Goal: Task Accomplishment & Management: Manage account settings

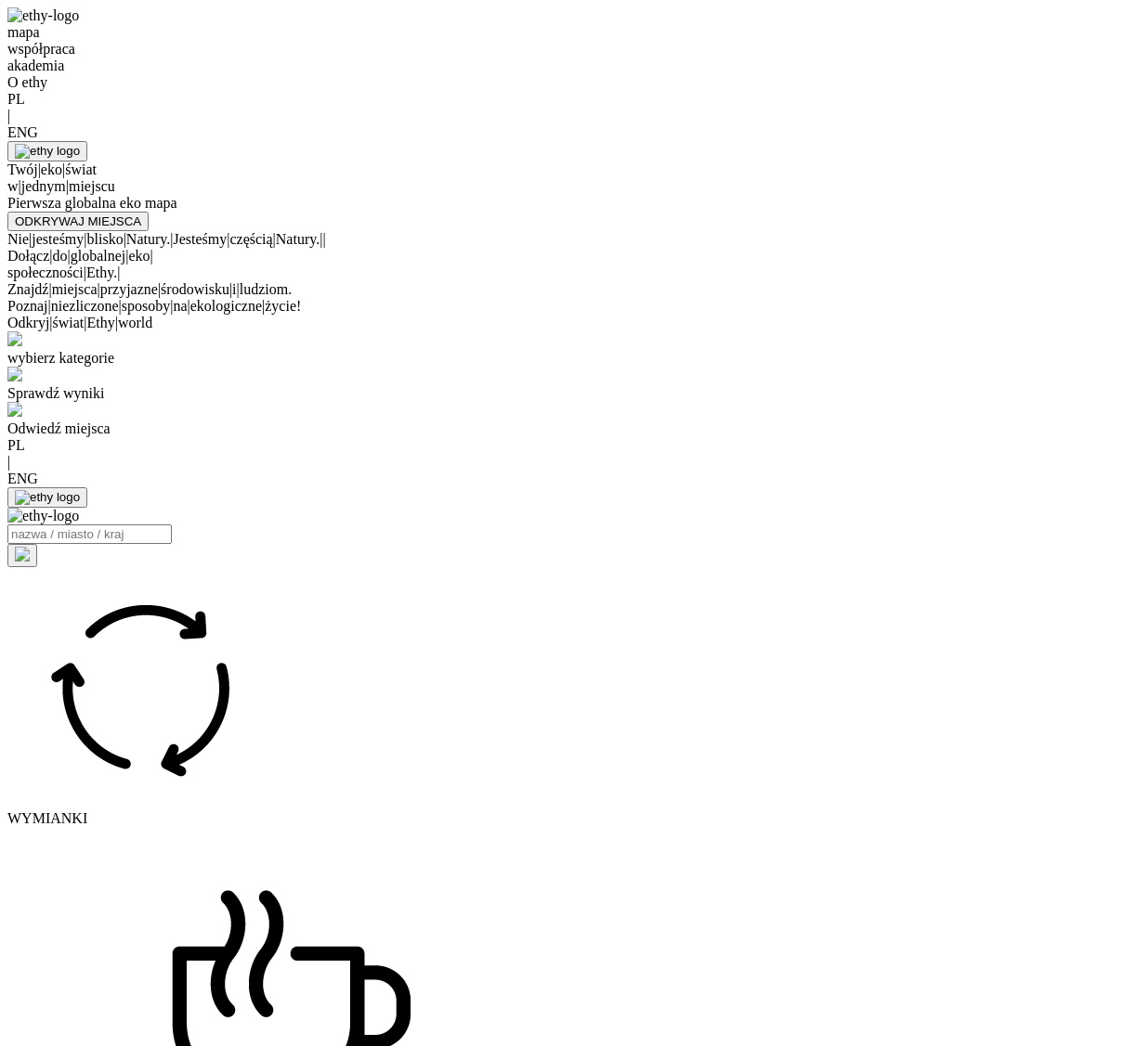
select select
click at [345, 41] on div "mapa" at bounding box center [574, 33] width 1133 height 17
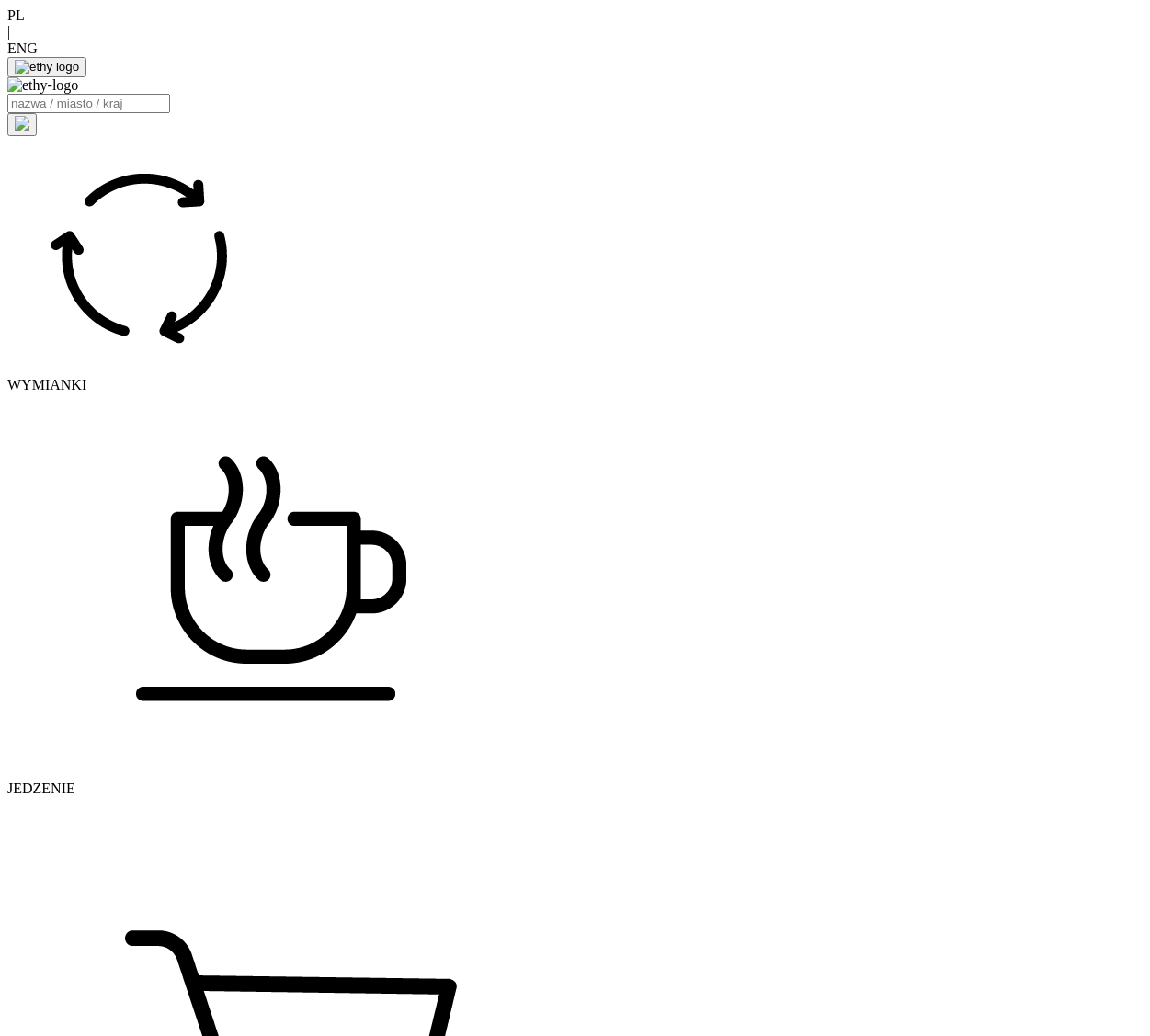
click at [78, 91] on img at bounding box center [42, 86] width 71 height 17
select select
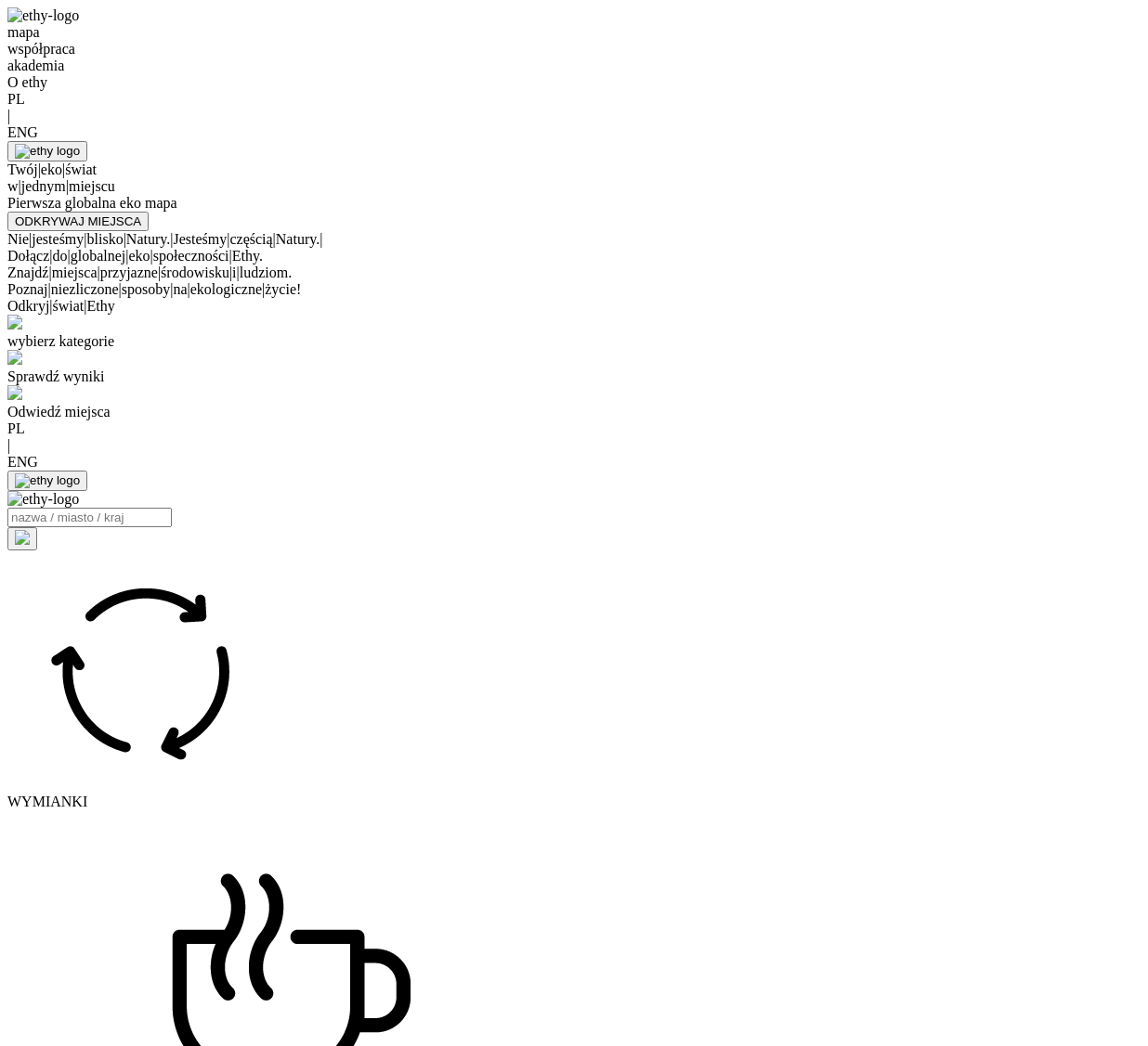
click at [962, 141] on div at bounding box center [574, 141] width 1133 height 0
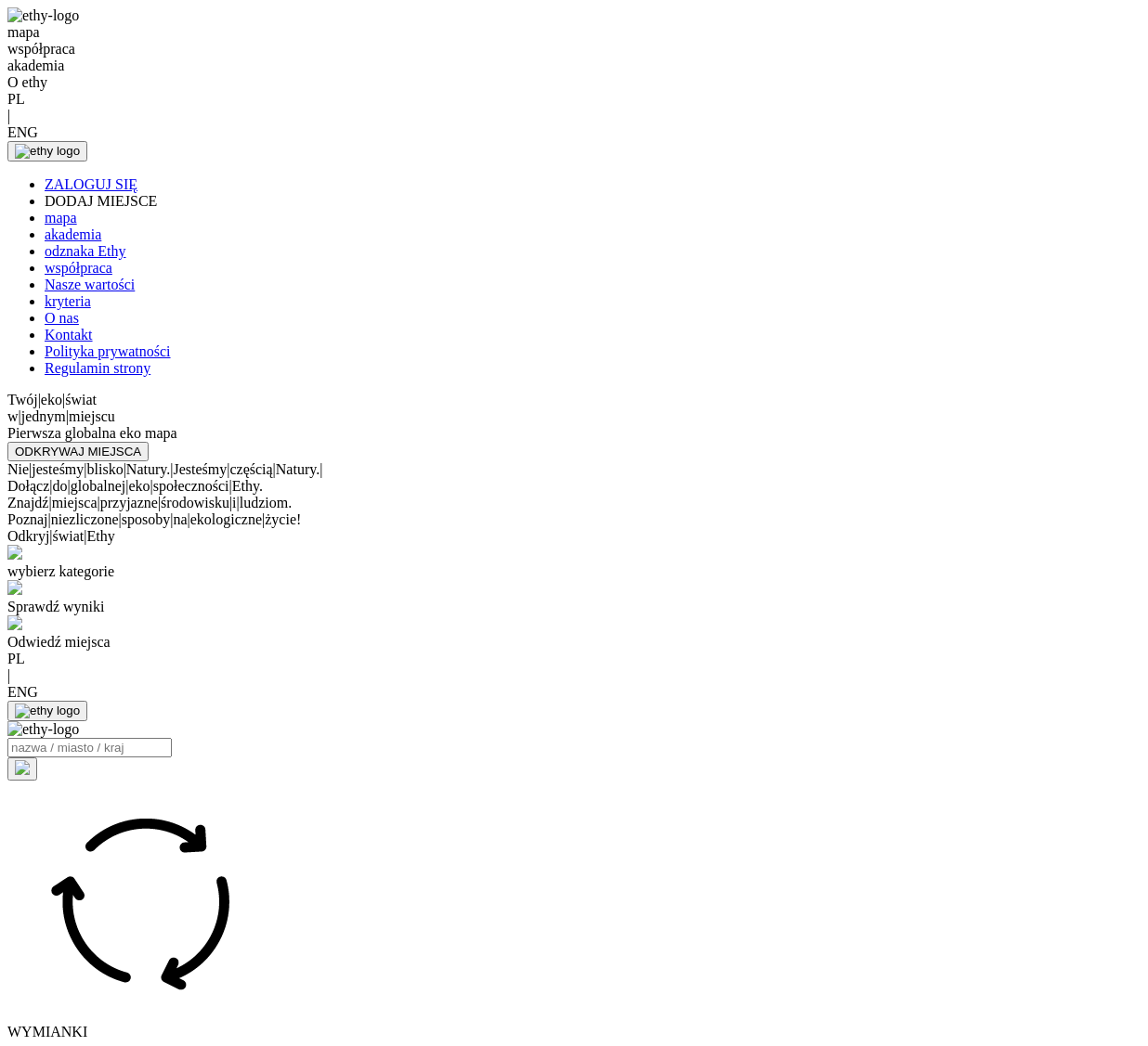
click at [138, 176] on link "ZALOGUJ SIĘ" at bounding box center [91, 183] width 93 height 16
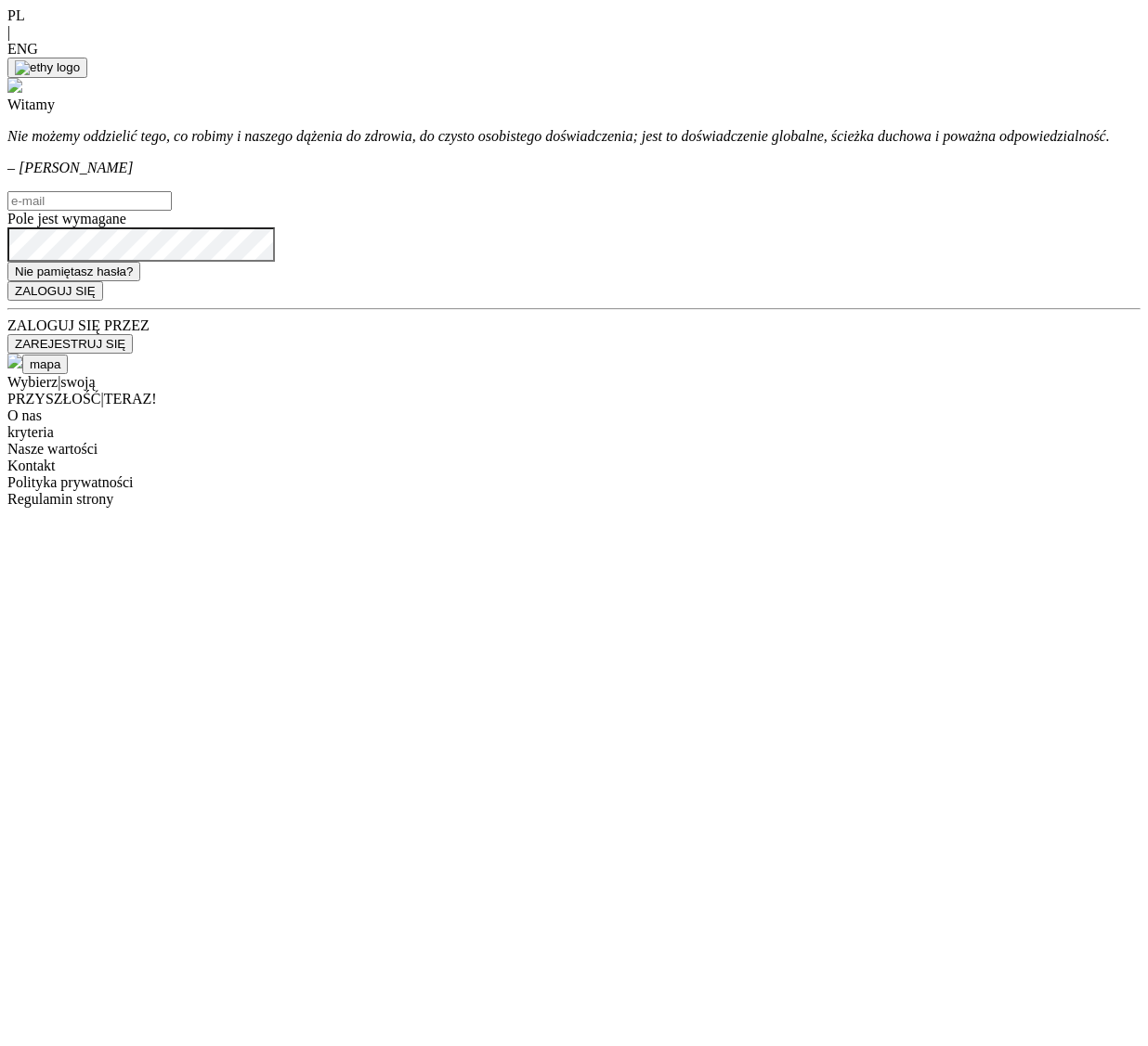
click at [171, 211] on input "text" at bounding box center [89, 200] width 164 height 20
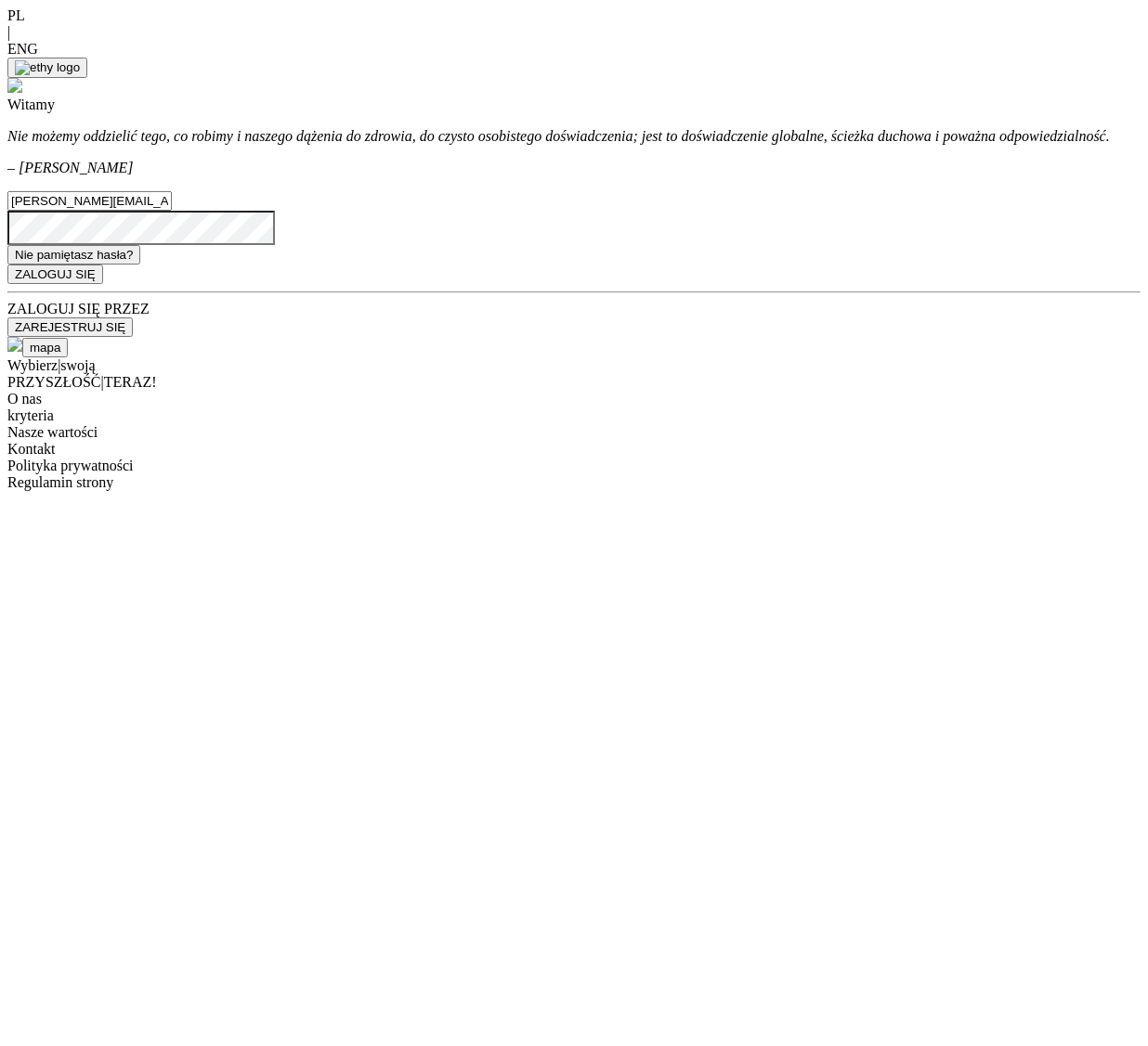
type input "jakub@rumpel.dev"
click at [7, 265] on button "ZALOGUJ SIĘ" at bounding box center [55, 274] width 96 height 20
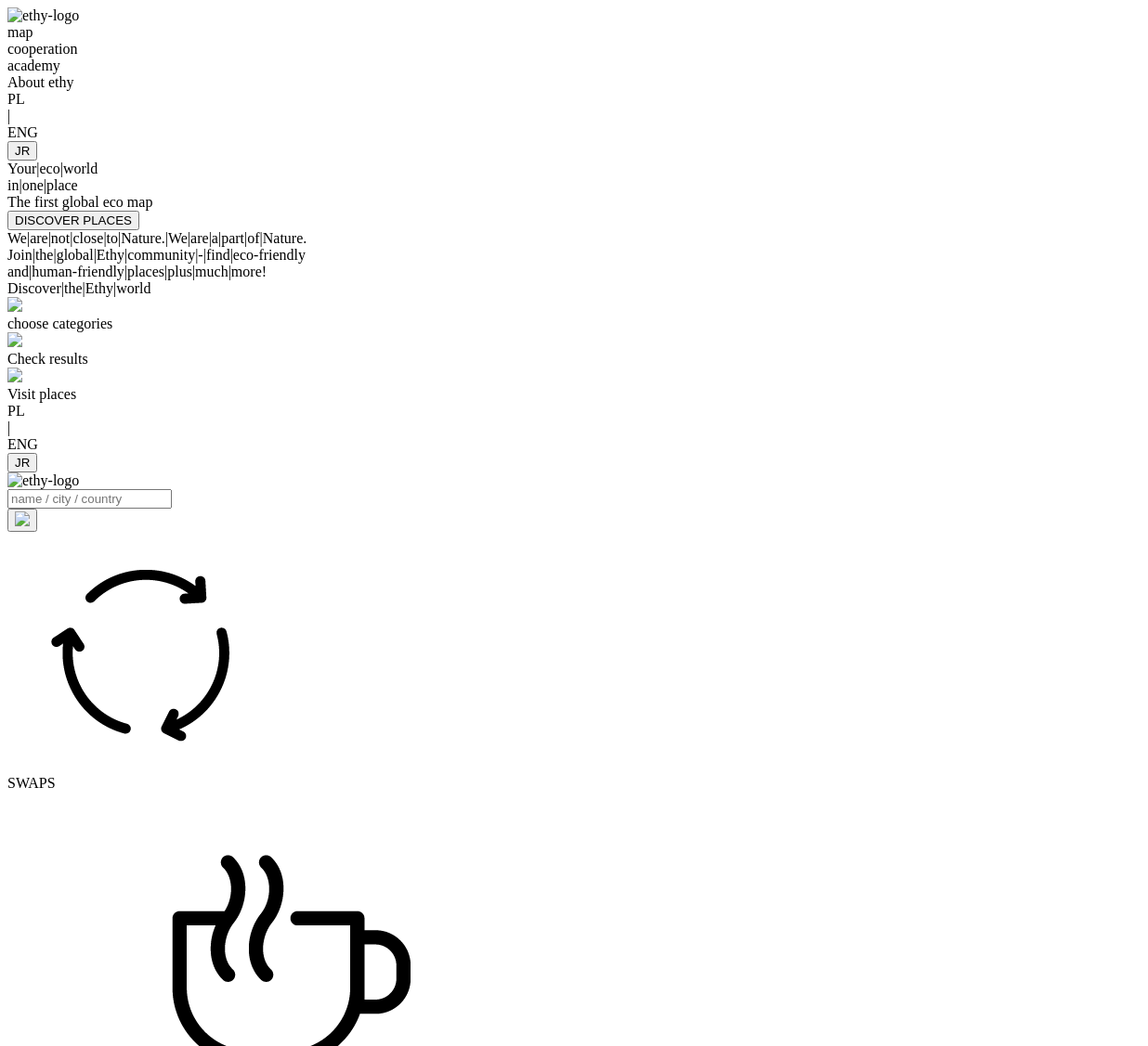
click at [977, 141] on div at bounding box center [574, 141] width 1133 height 0
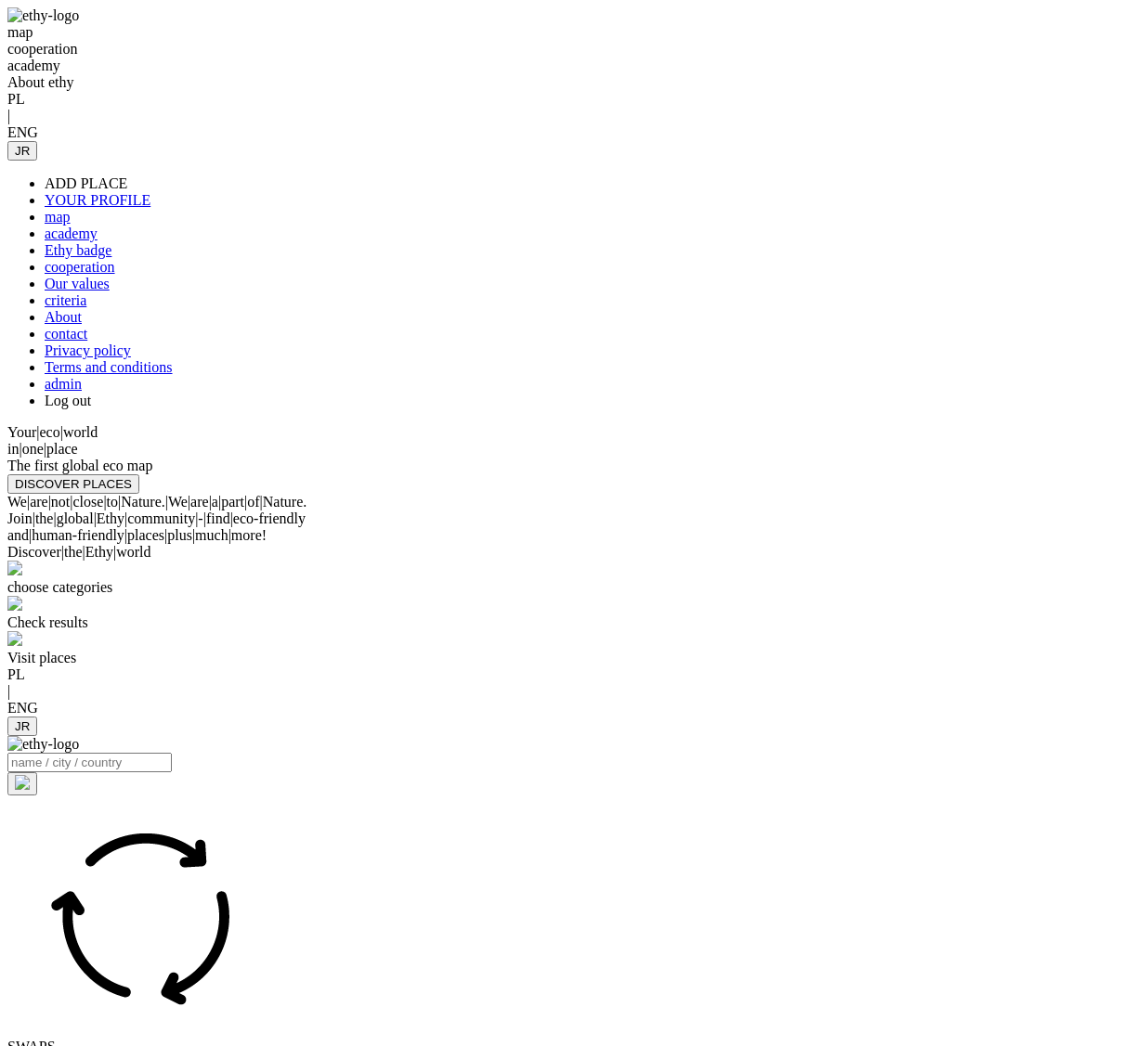
click at [82, 392] on link "admin" at bounding box center [63, 384] width 37 height 16
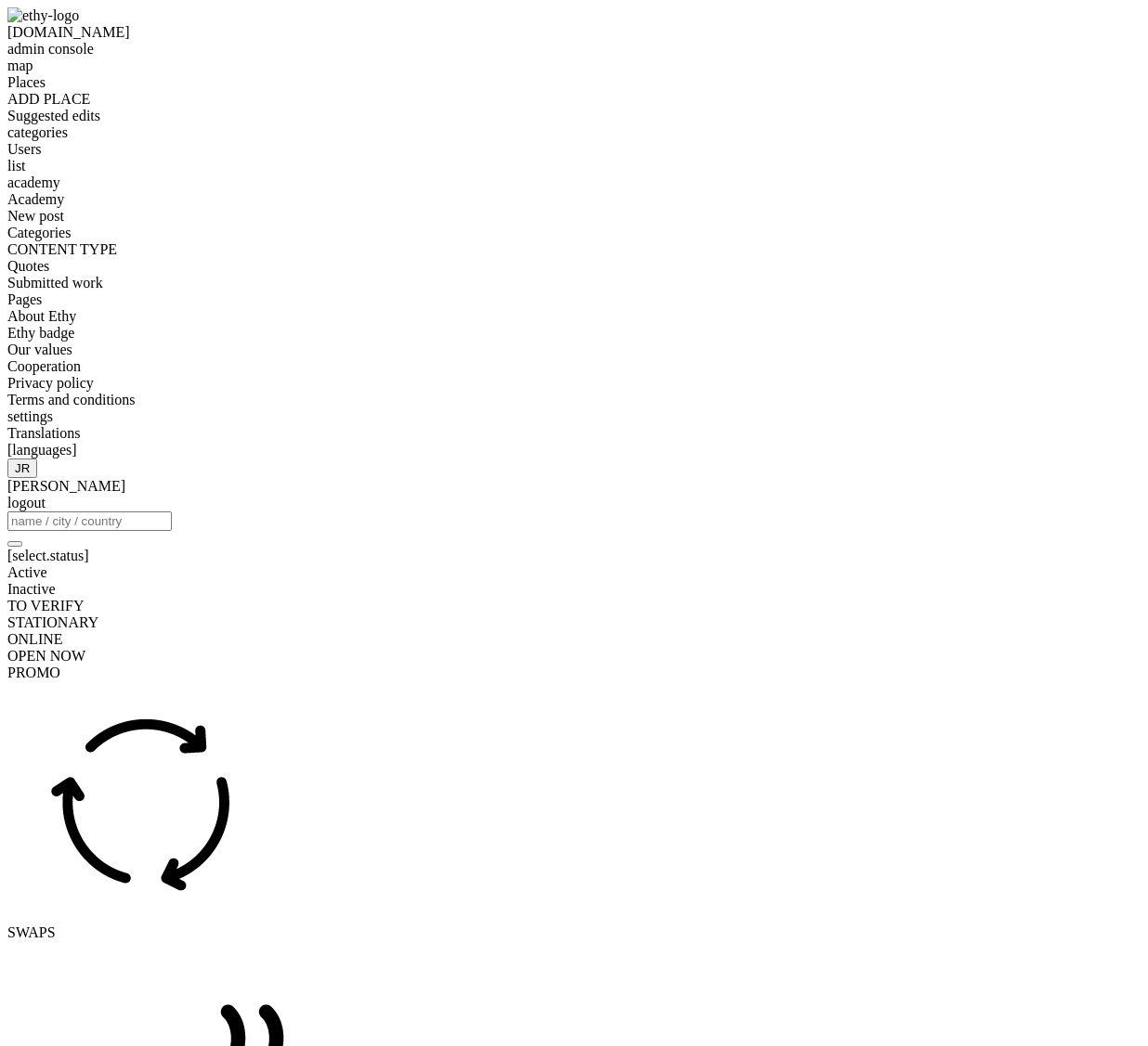
click at [68, 140] on span "categories" at bounding box center [37, 132] width 61 height 16
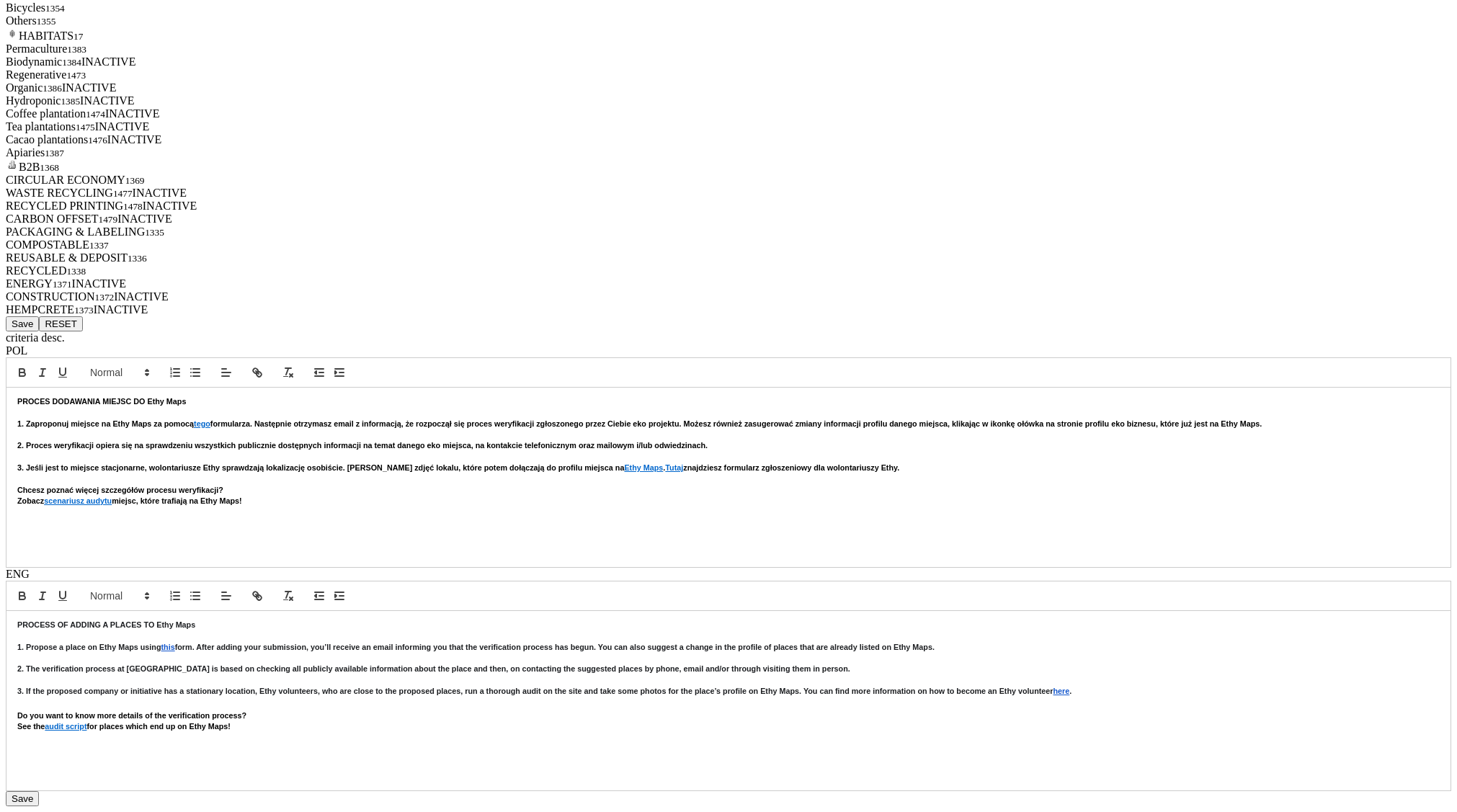
scroll to position [5241, 0]
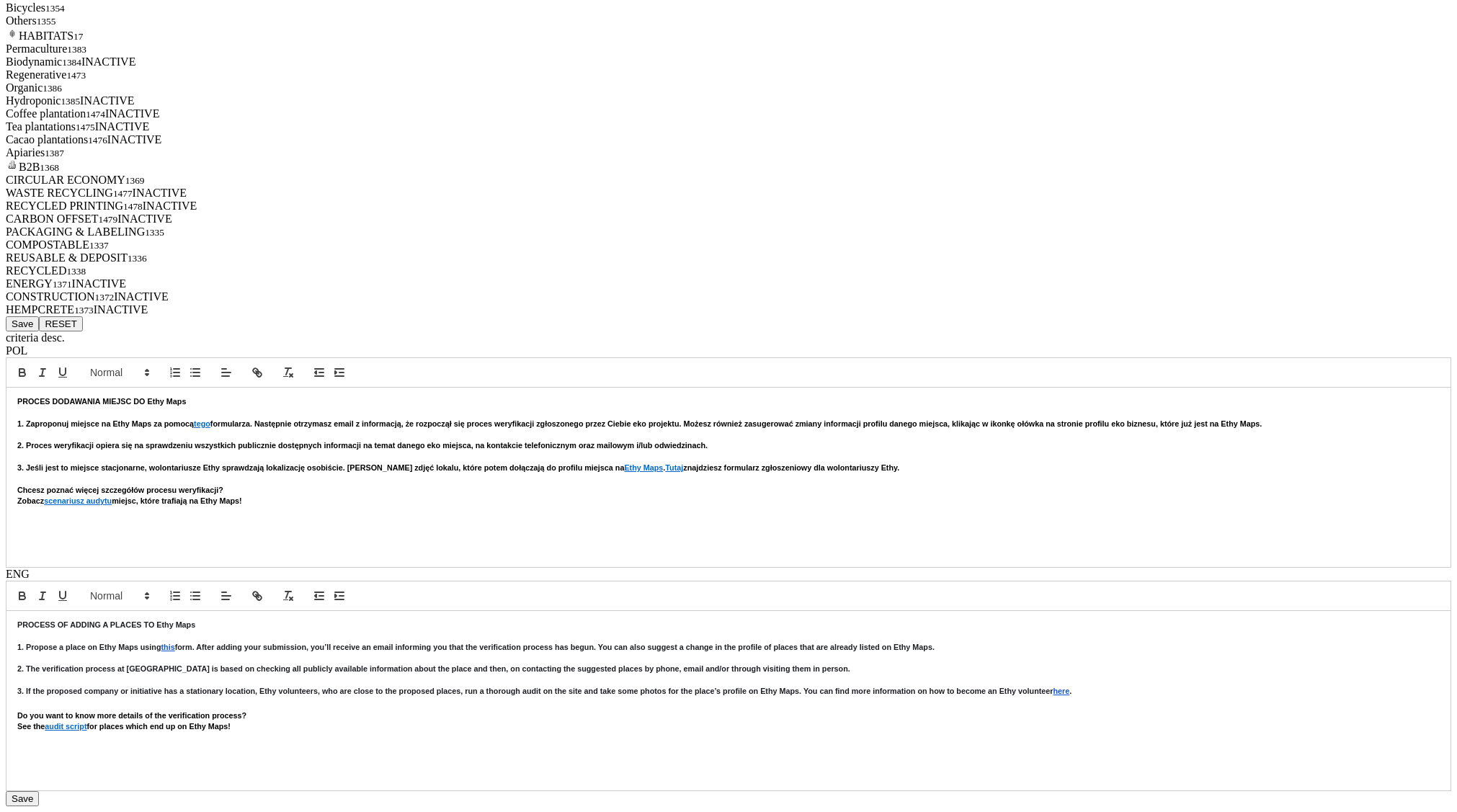
click at [39, 331] on button "Save" at bounding box center [22, 324] width 33 height 15
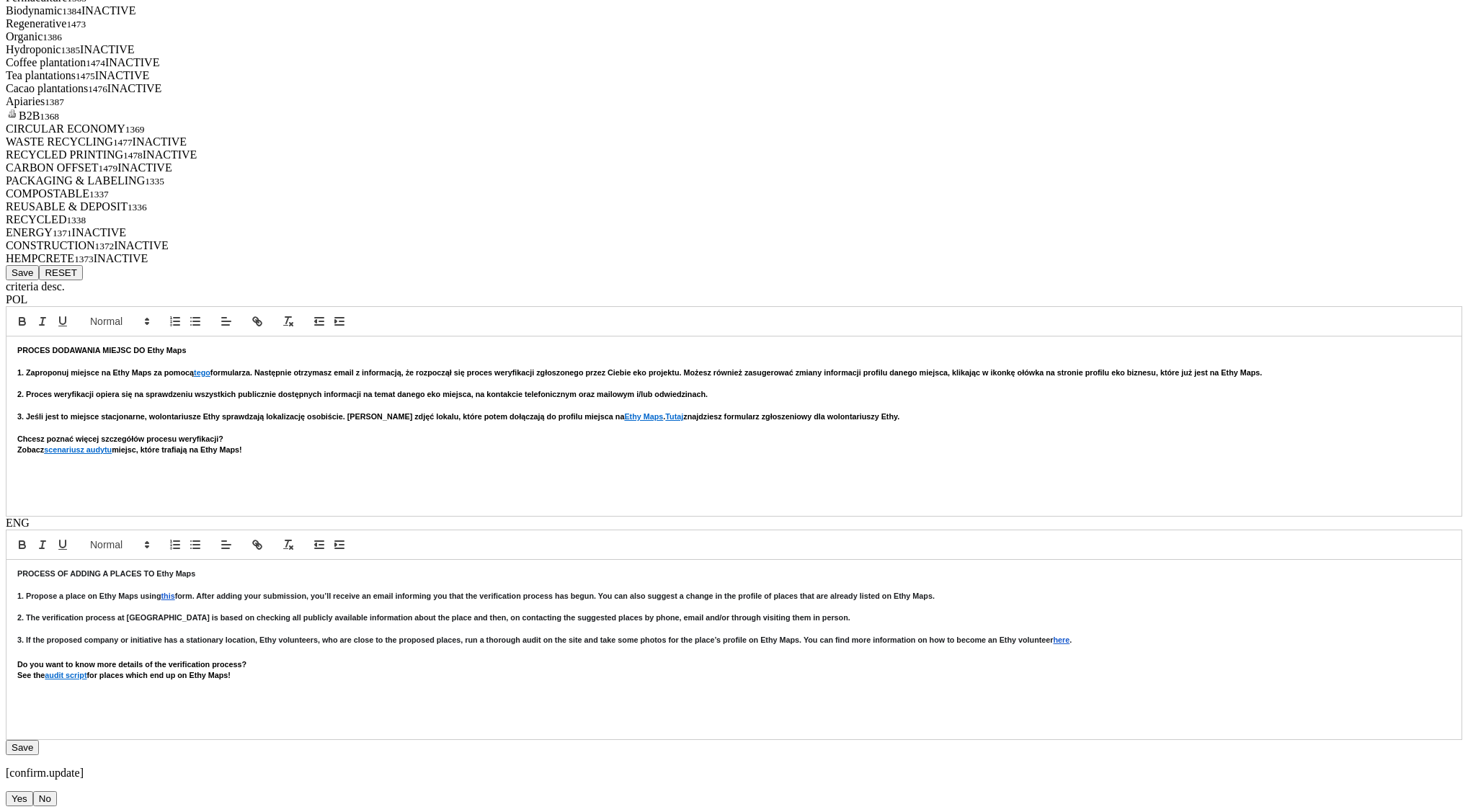
click at [33, 791] on button "Yes" at bounding box center [20, 798] width 27 height 15
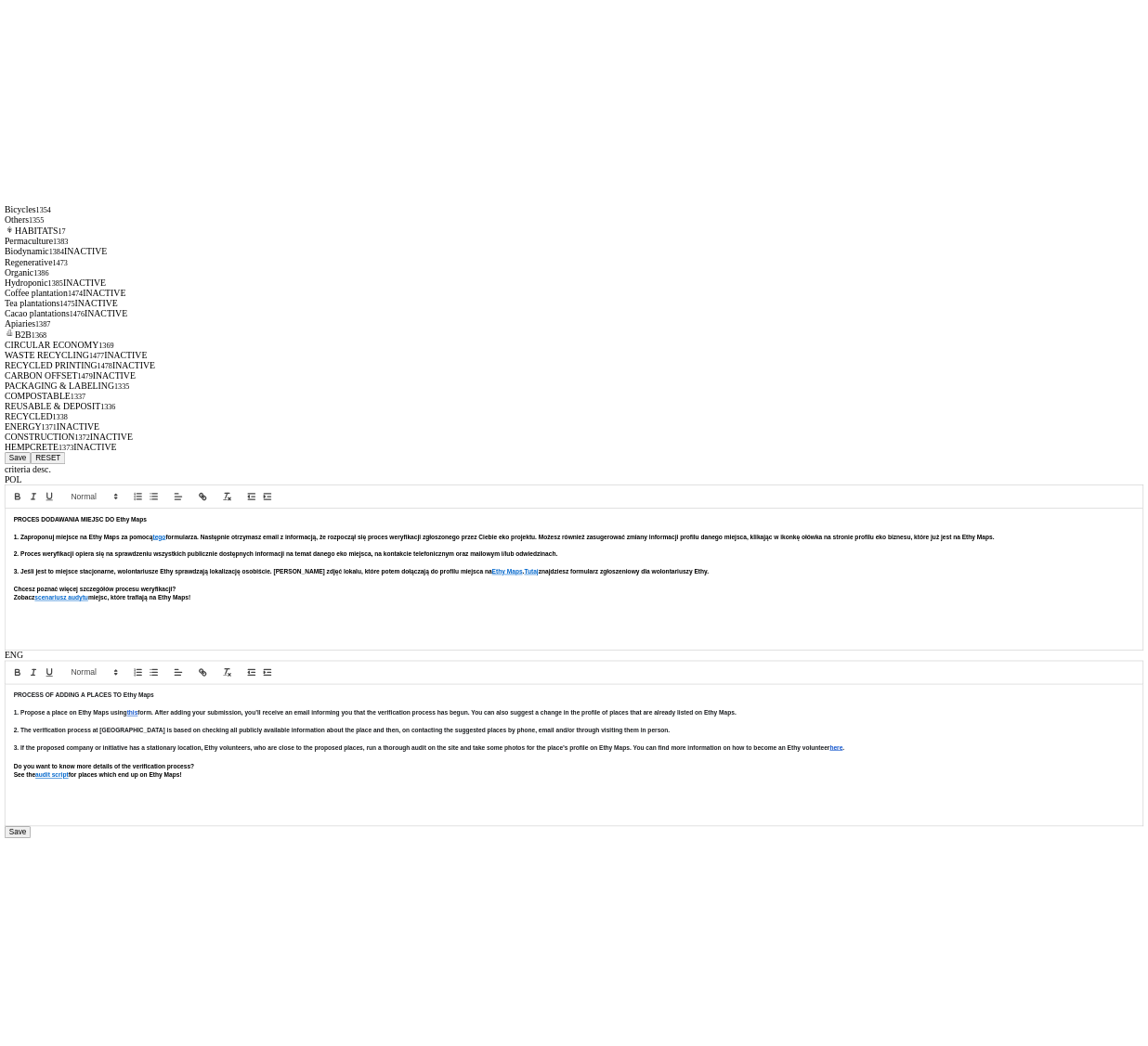
scroll to position [7135, 0]
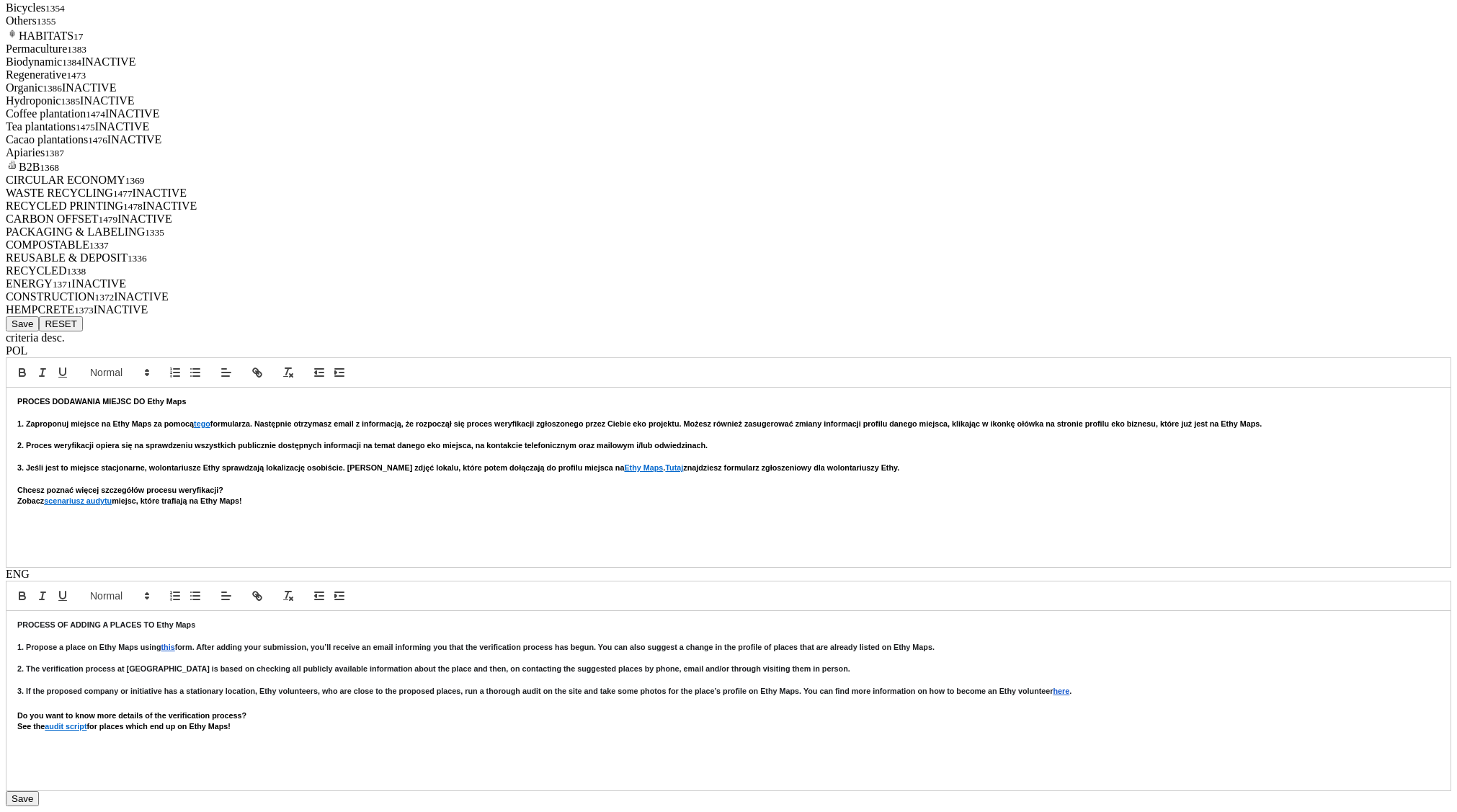
click at [39, 331] on button "Save" at bounding box center [22, 324] width 33 height 15
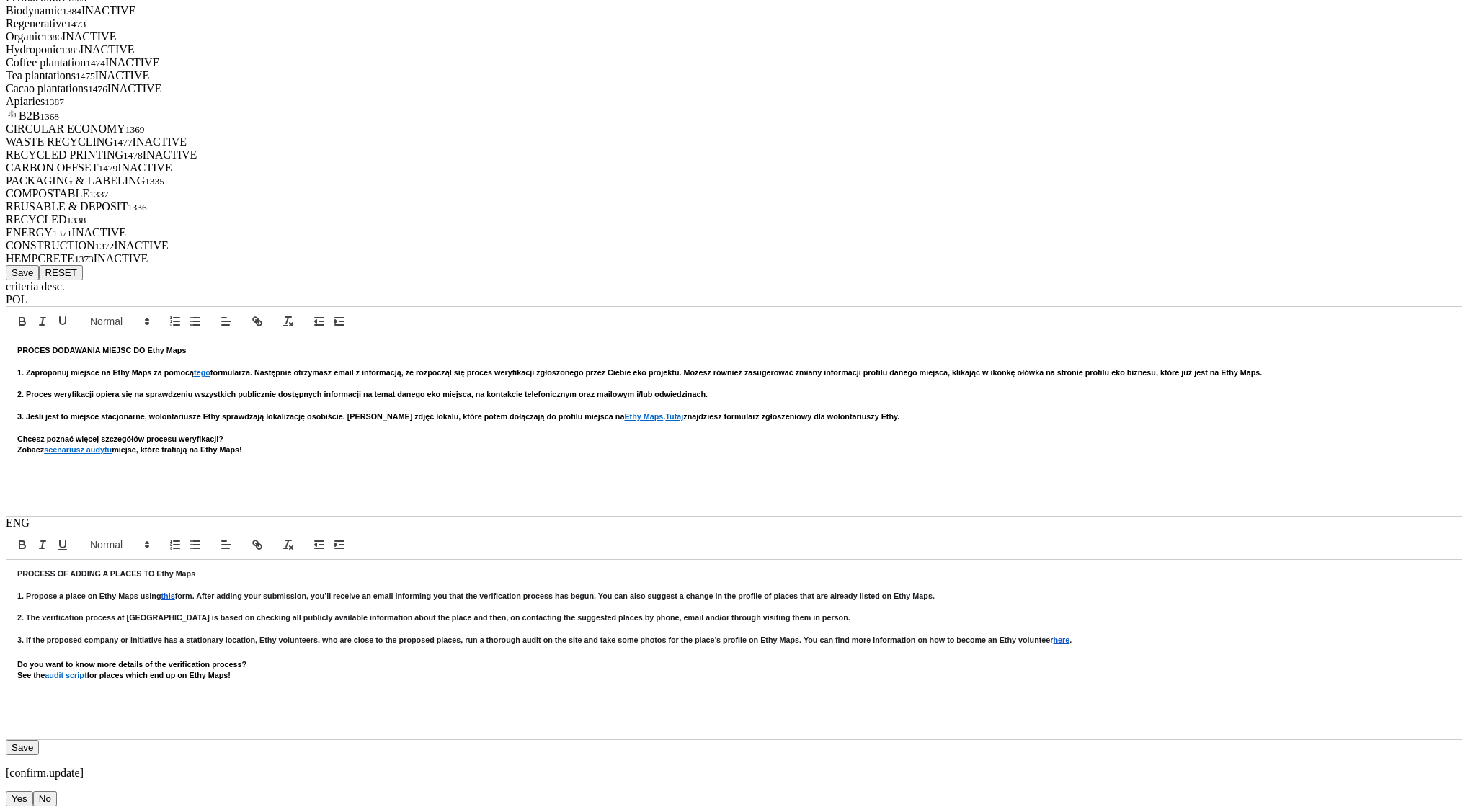
click at [33, 791] on button "Yes" at bounding box center [20, 798] width 27 height 15
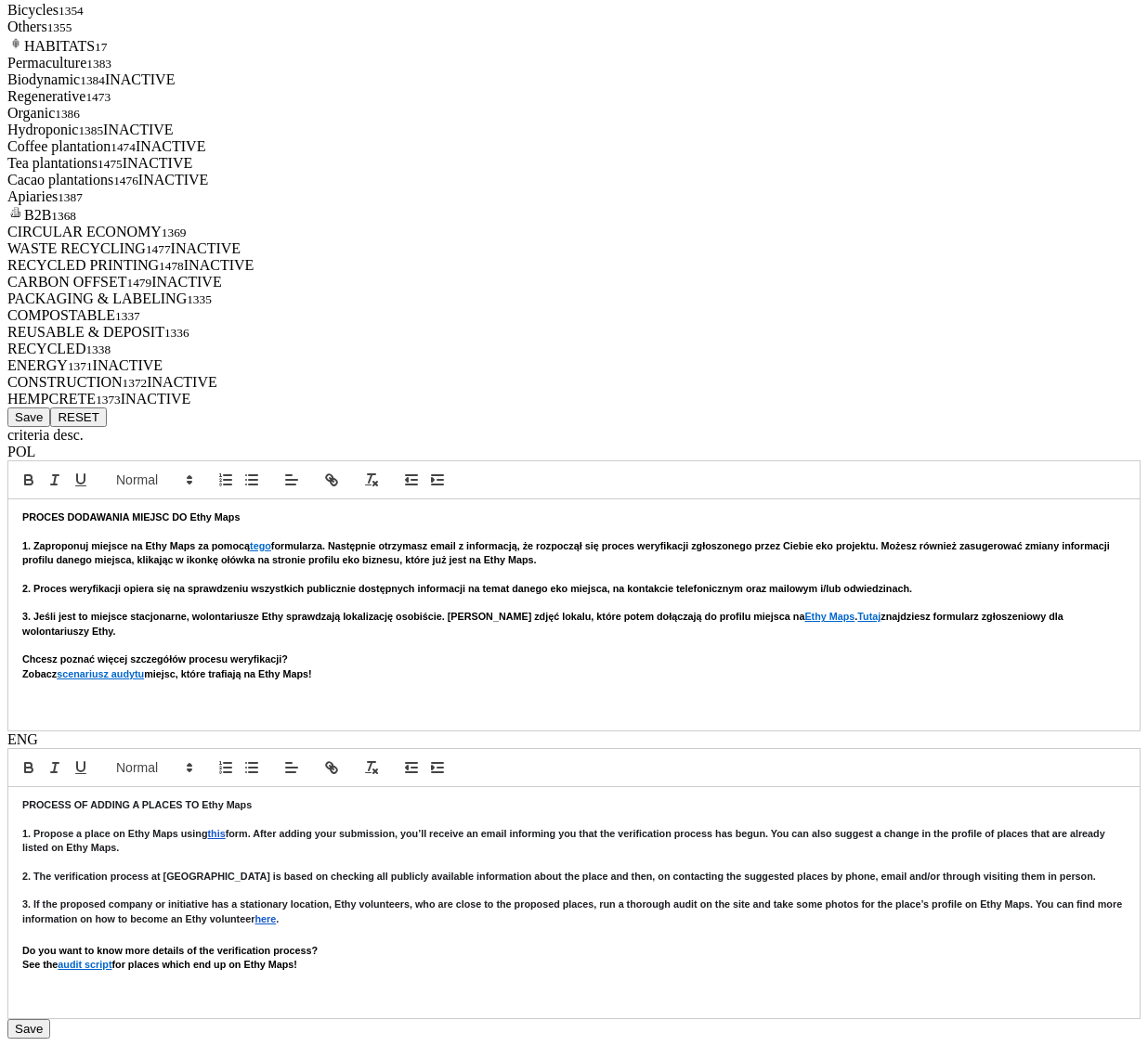
click at [50, 427] on button "Save" at bounding box center [29, 417] width 43 height 20
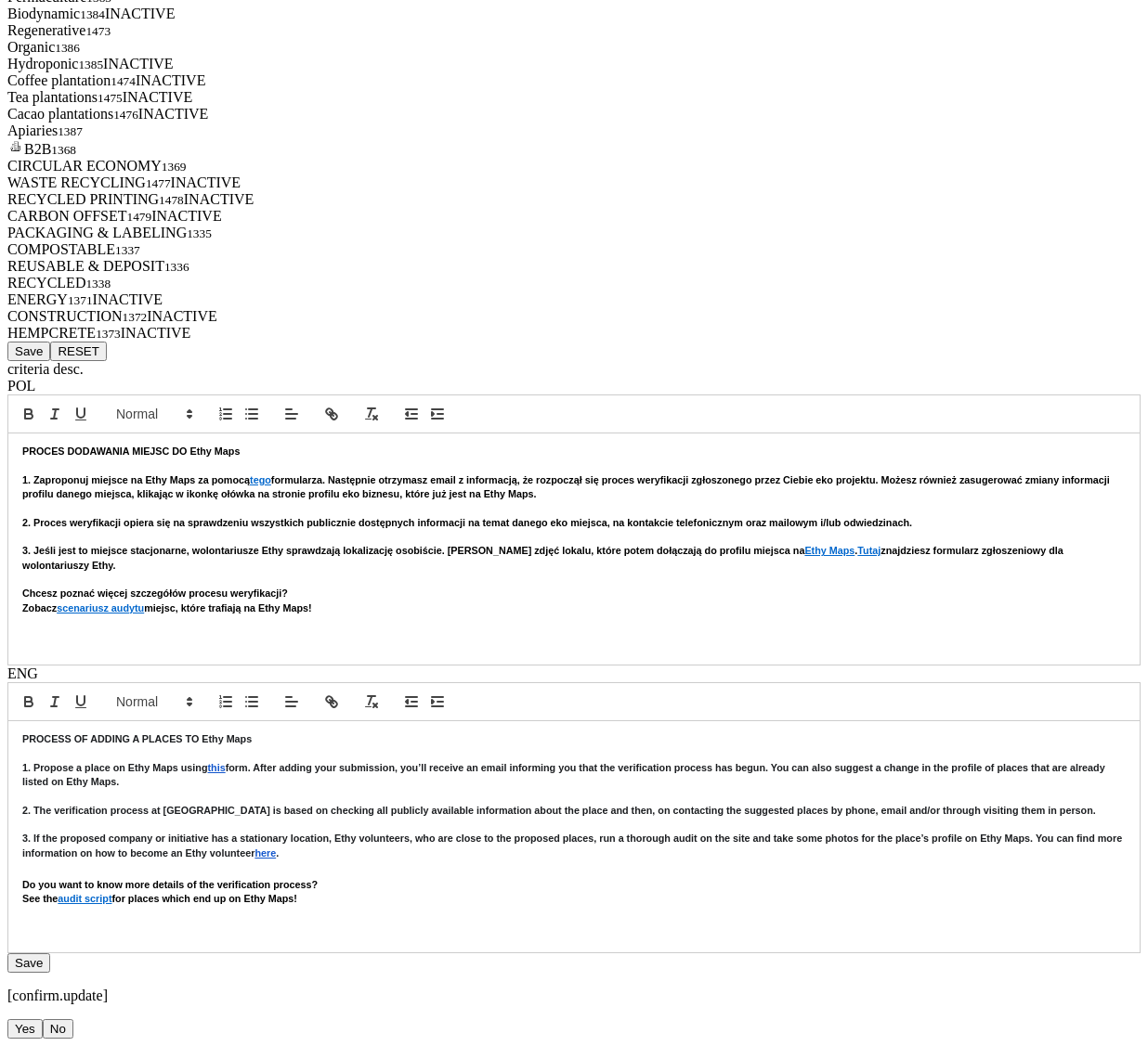
click at [43, 1019] on button "Yes" at bounding box center [25, 1028] width 35 height 20
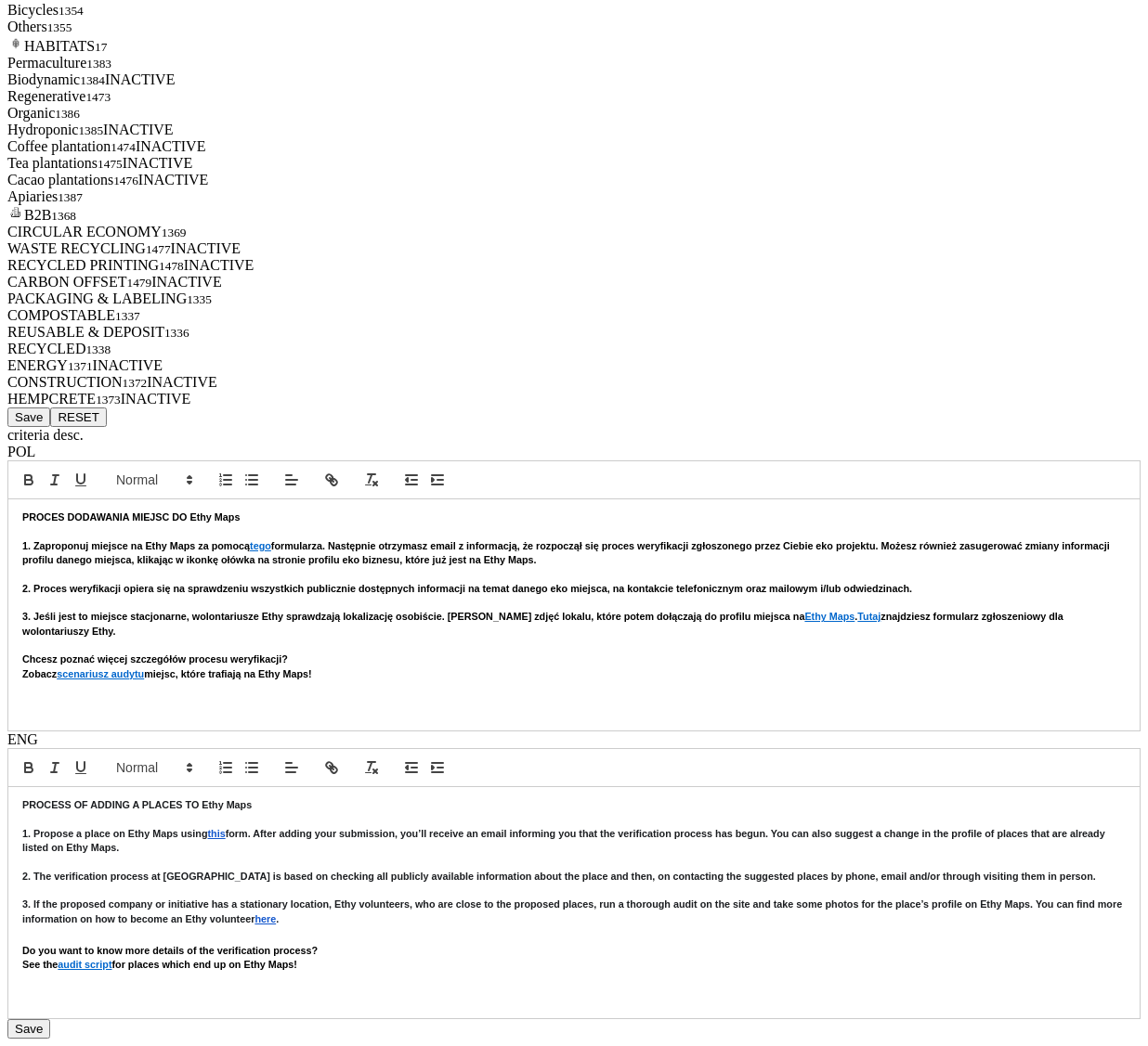
click at [980, 274] on div "RECYCLED PRINTING 1478 INACTIVE" at bounding box center [574, 265] width 1133 height 17
click at [338, 427] on div "Save RESET" at bounding box center [574, 417] width 1133 height 20
click at [50, 427] on button "Save" at bounding box center [29, 417] width 43 height 20
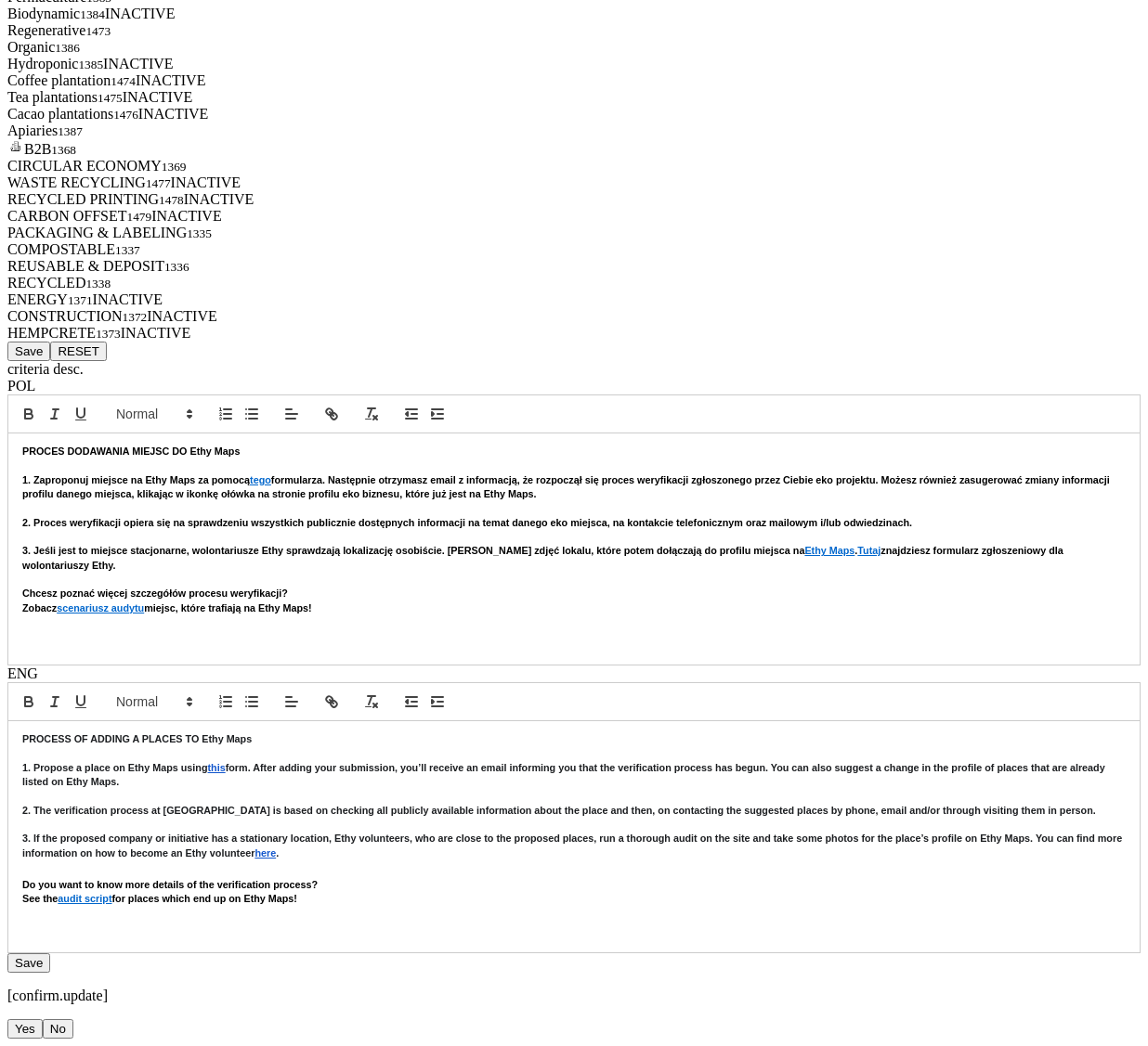
click at [43, 1019] on button "Yes" at bounding box center [25, 1028] width 35 height 20
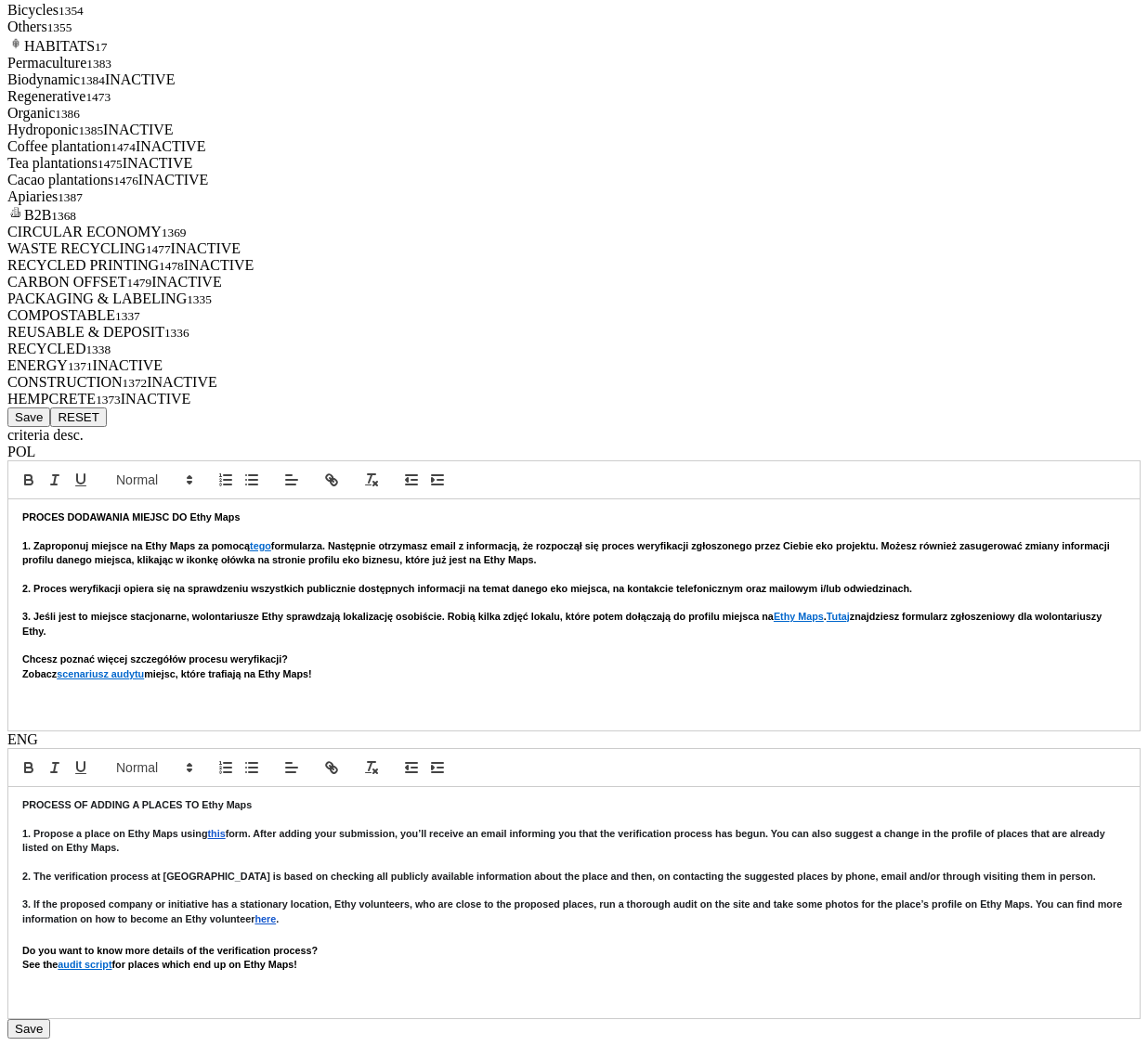
scroll to position [7732, 0]
click at [50, 408] on button "Save" at bounding box center [29, 417] width 43 height 20
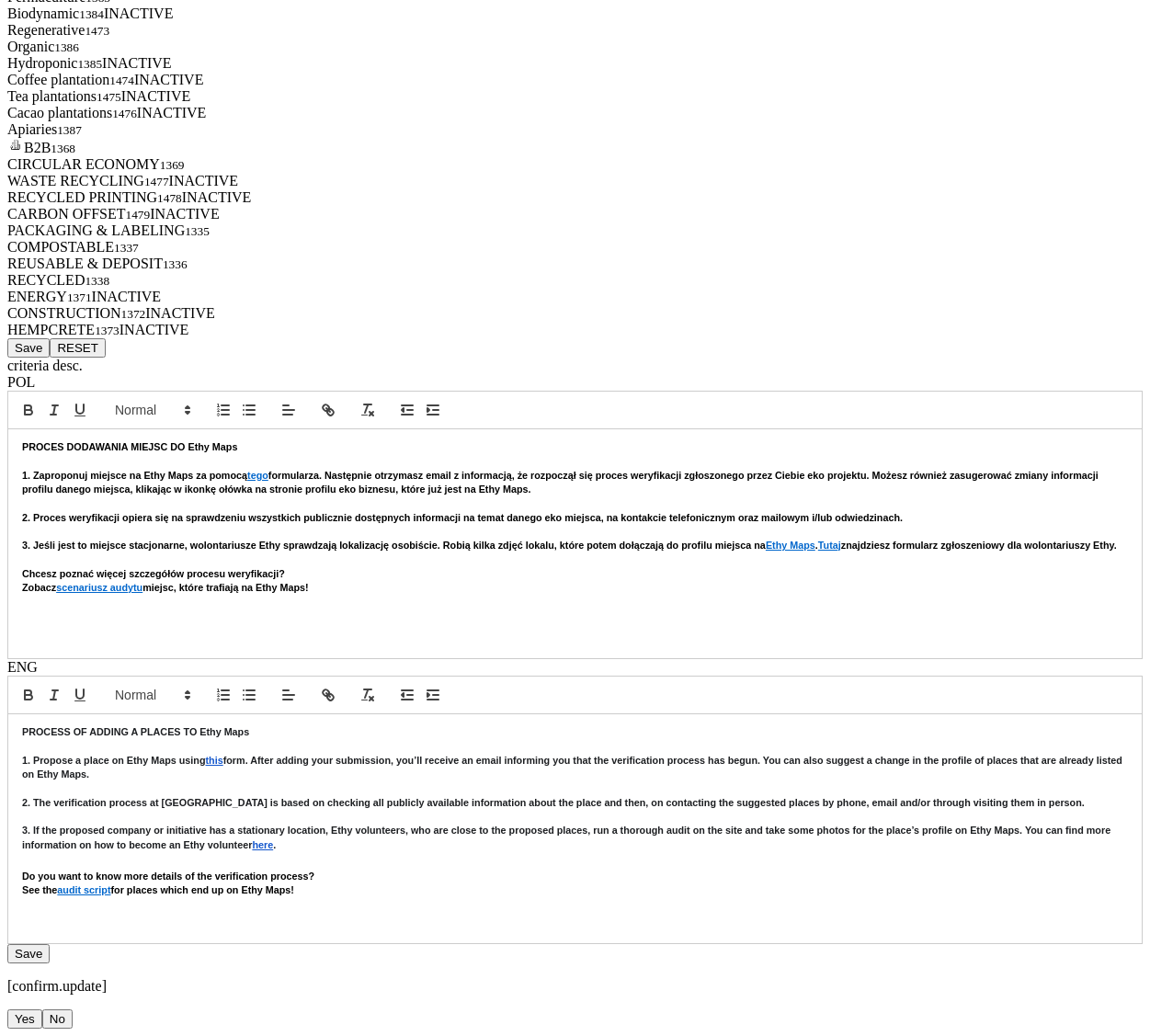
click at [42, 1009] on button "Yes" at bounding box center [25, 1018] width 35 height 19
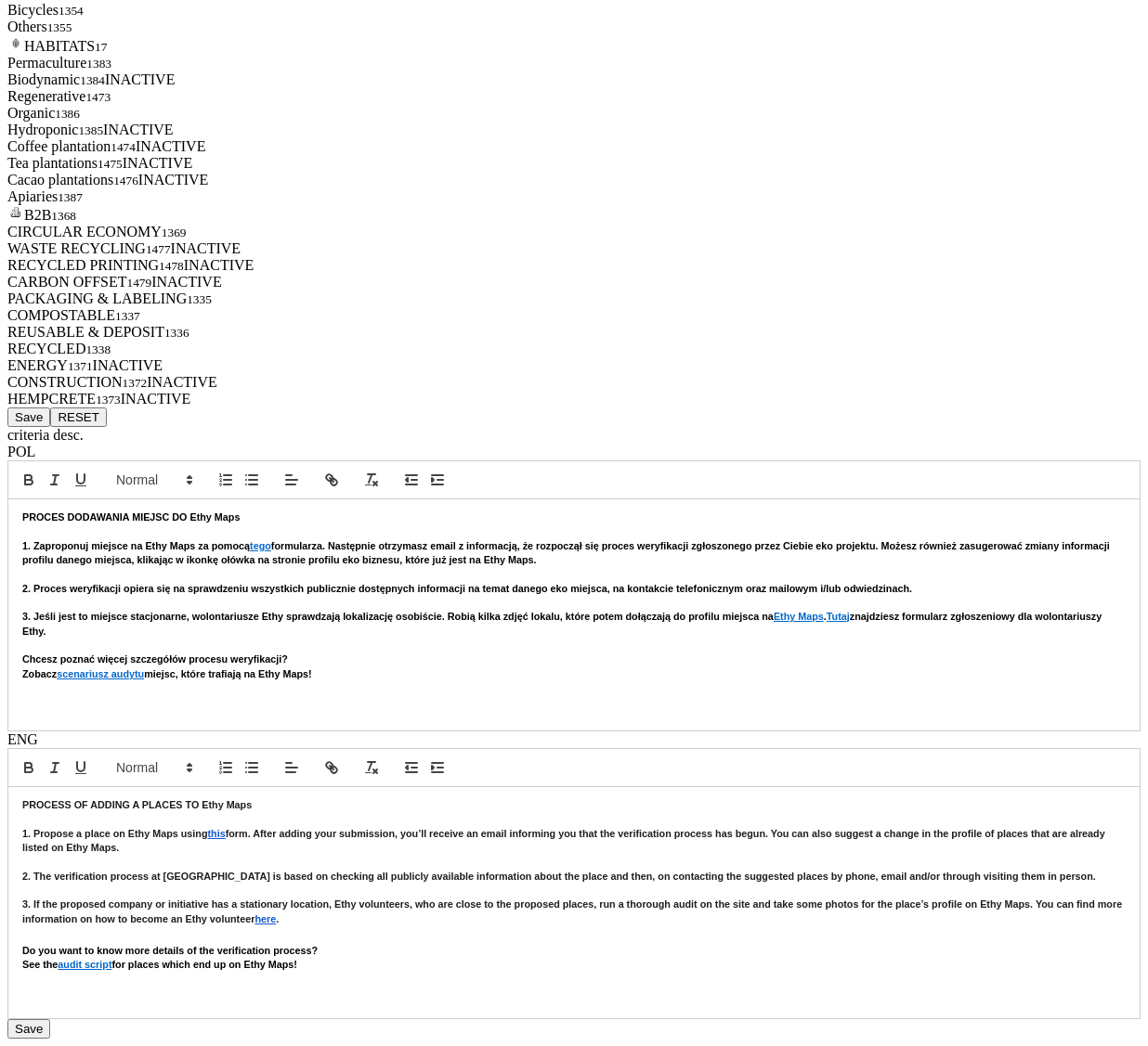
scroll to position [7268, 0]
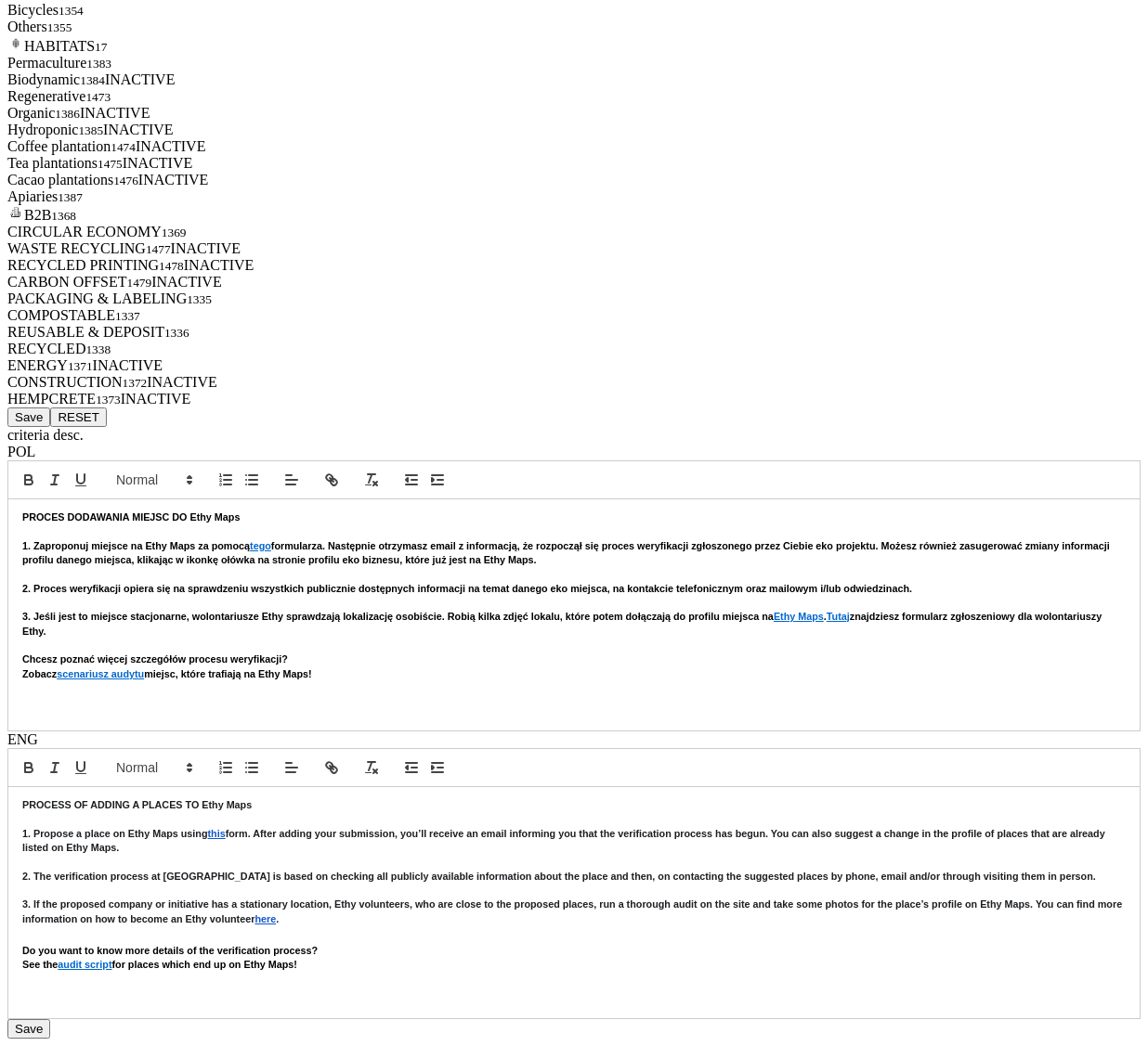
click at [50, 427] on button "Save" at bounding box center [29, 417] width 43 height 20
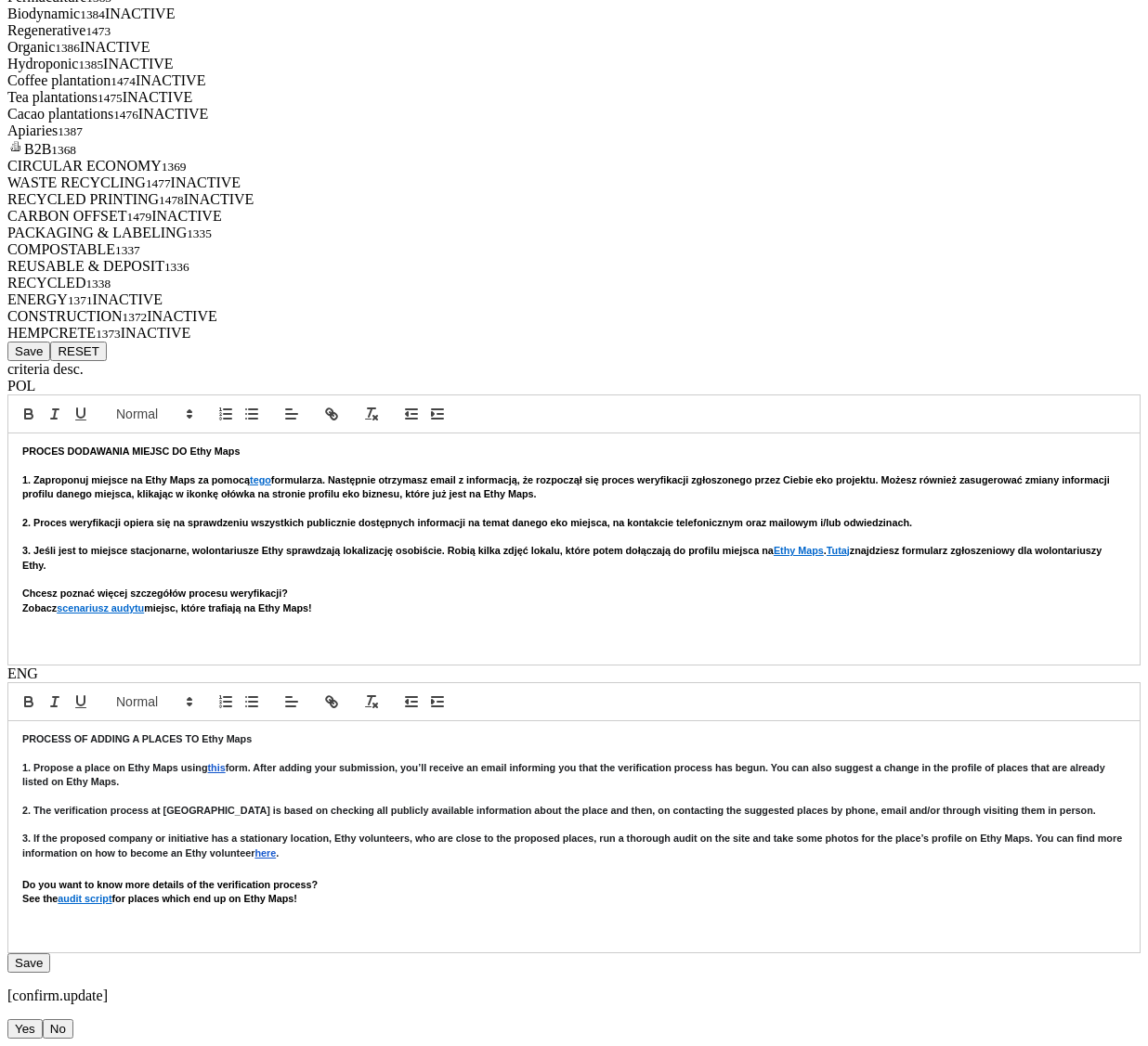
click at [43, 1019] on button "Yes" at bounding box center [25, 1028] width 35 height 20
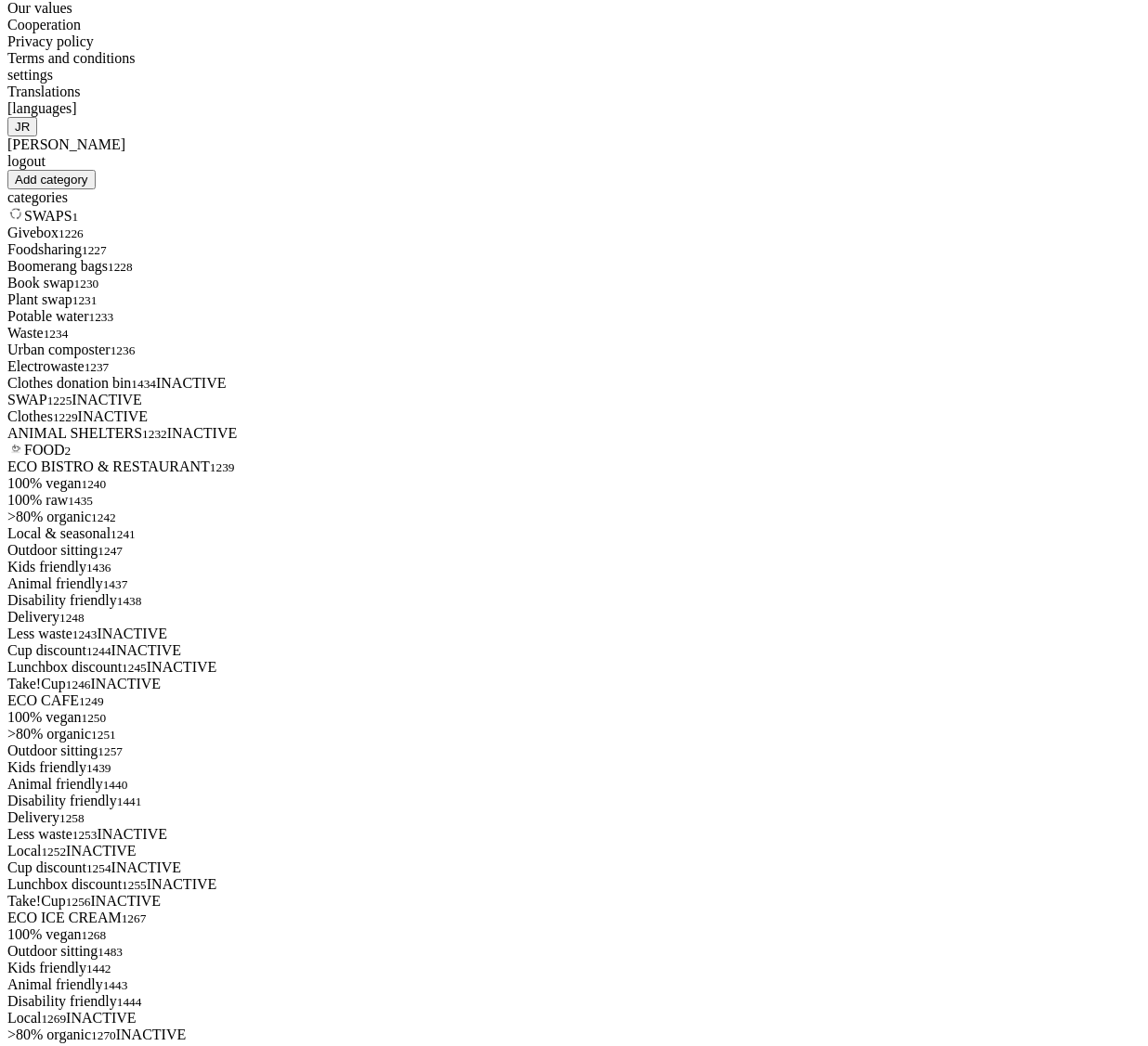
scroll to position [0, 0]
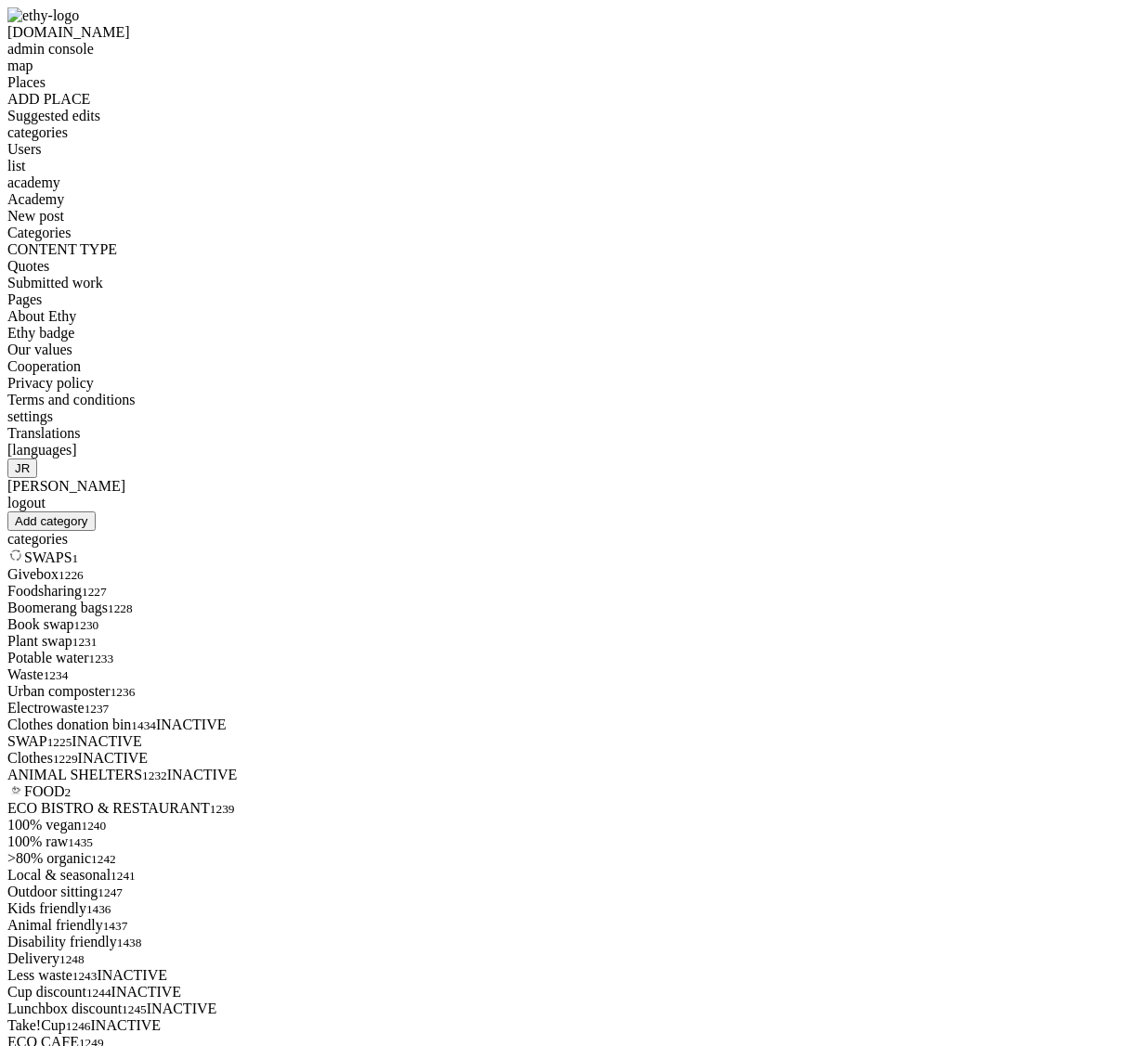
click at [92, 47] on div "admin console" at bounding box center [574, 49] width 1133 height 17
click at [69, 48] on div "ethymaps.com admin console" at bounding box center [574, 33] width 1133 height 50
click at [57, 24] on img at bounding box center [43, 16] width 72 height 17
select select
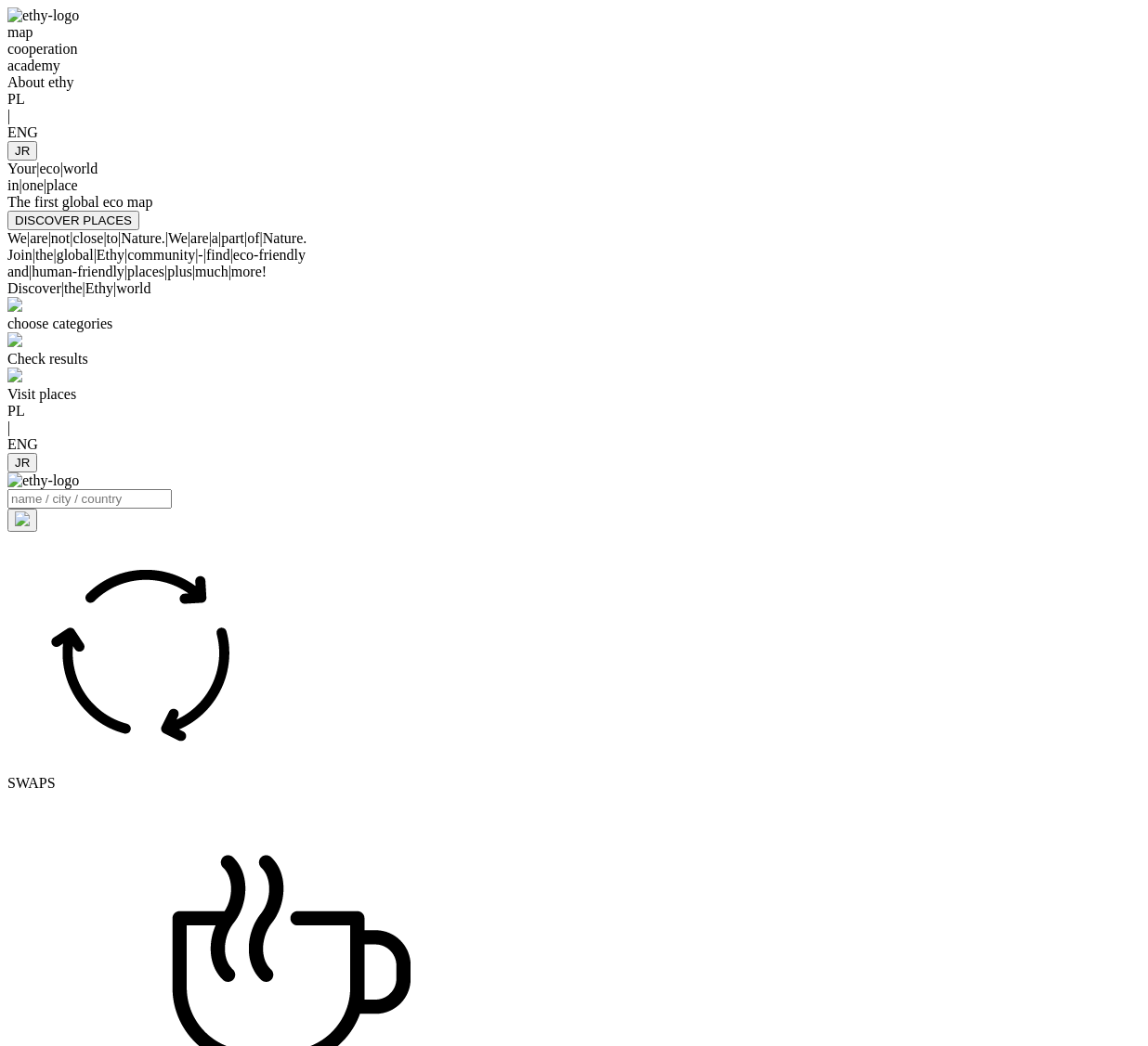
click at [363, 41] on div "map" at bounding box center [574, 33] width 1133 height 17
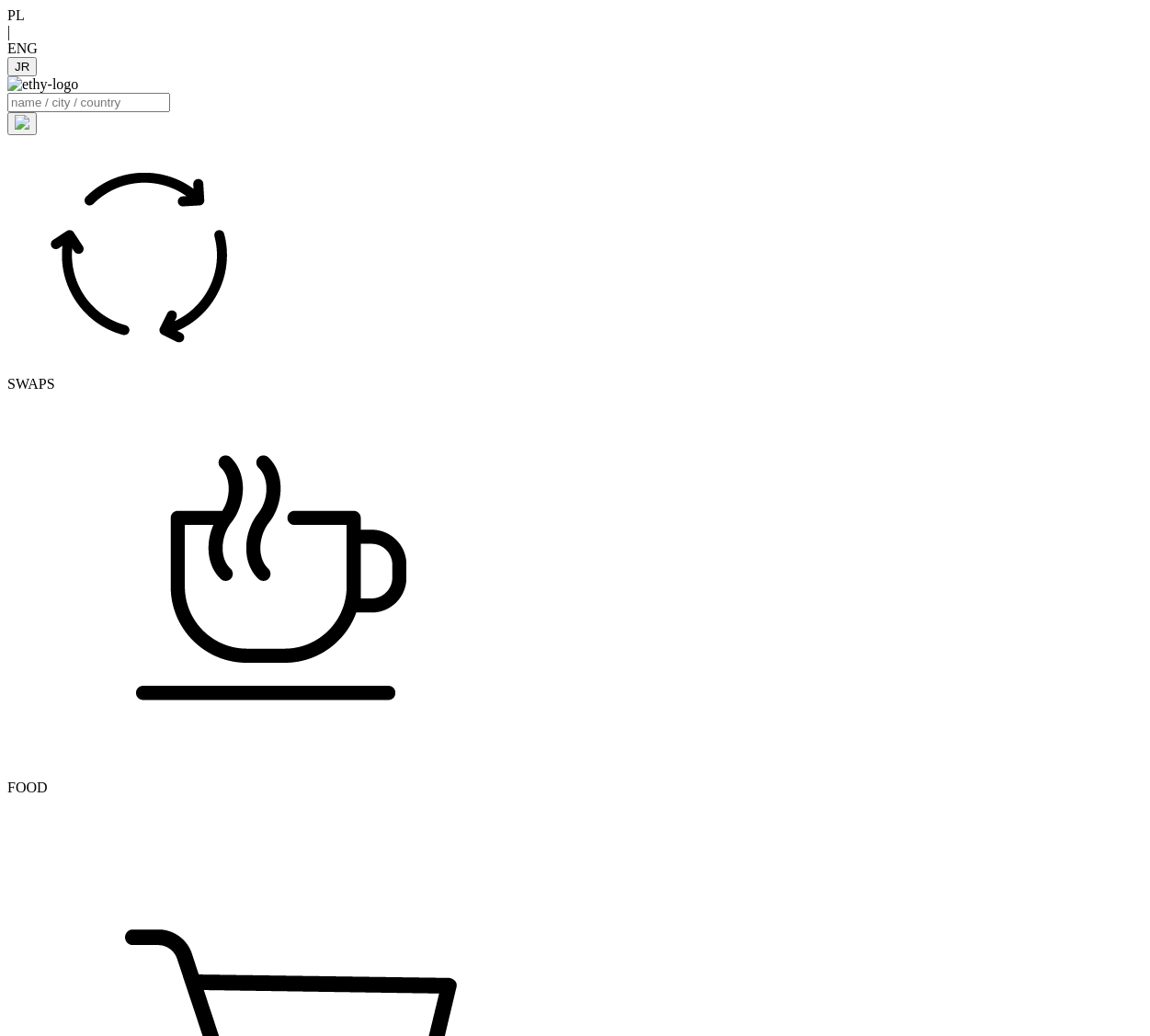
click at [78, 93] on img at bounding box center [42, 85] width 71 height 17
select select
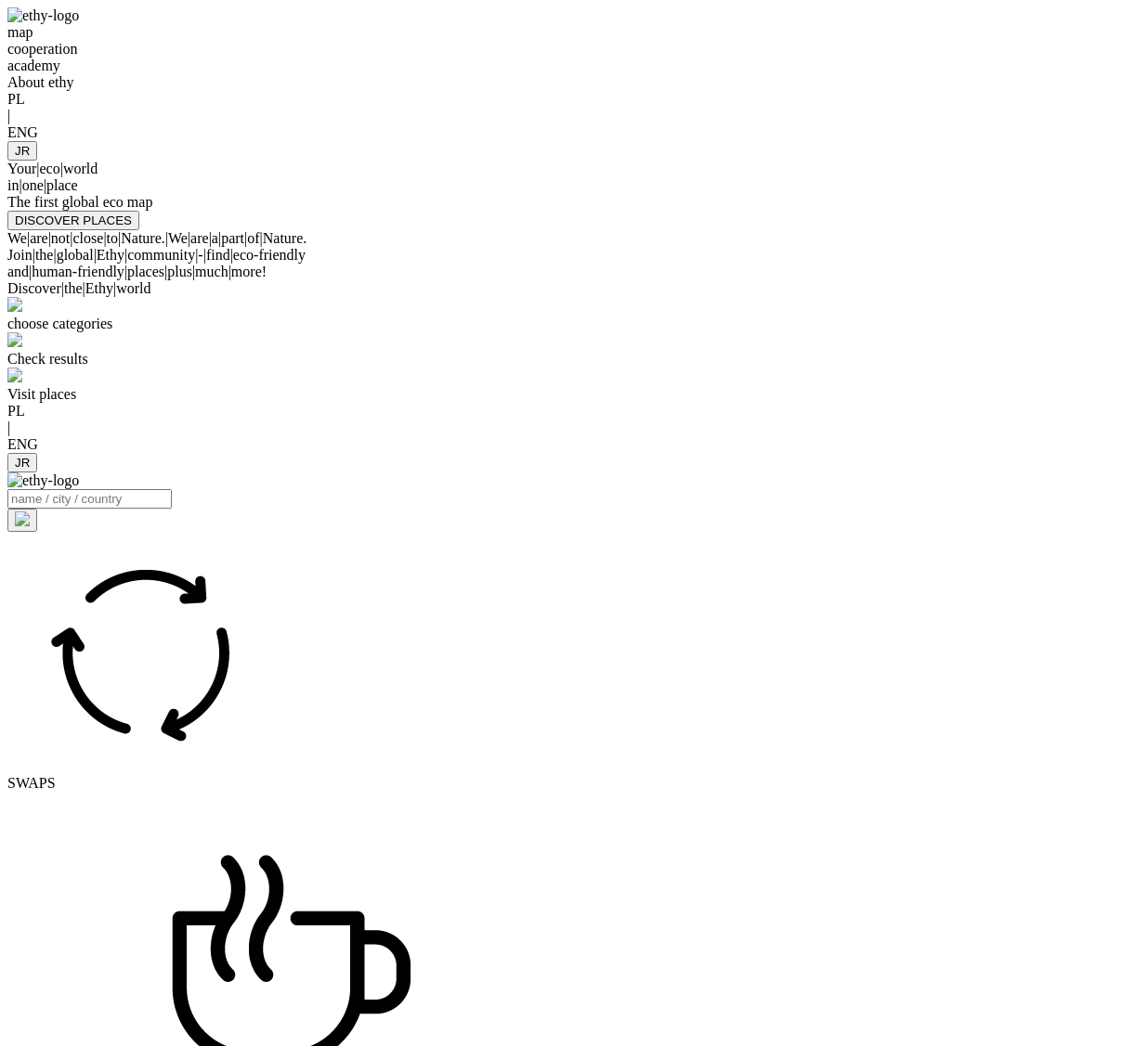
click at [880, 211] on div "The first global eco map" at bounding box center [574, 202] width 1133 height 17
select select
click at [968, 141] on div at bounding box center [574, 141] width 1133 height 0
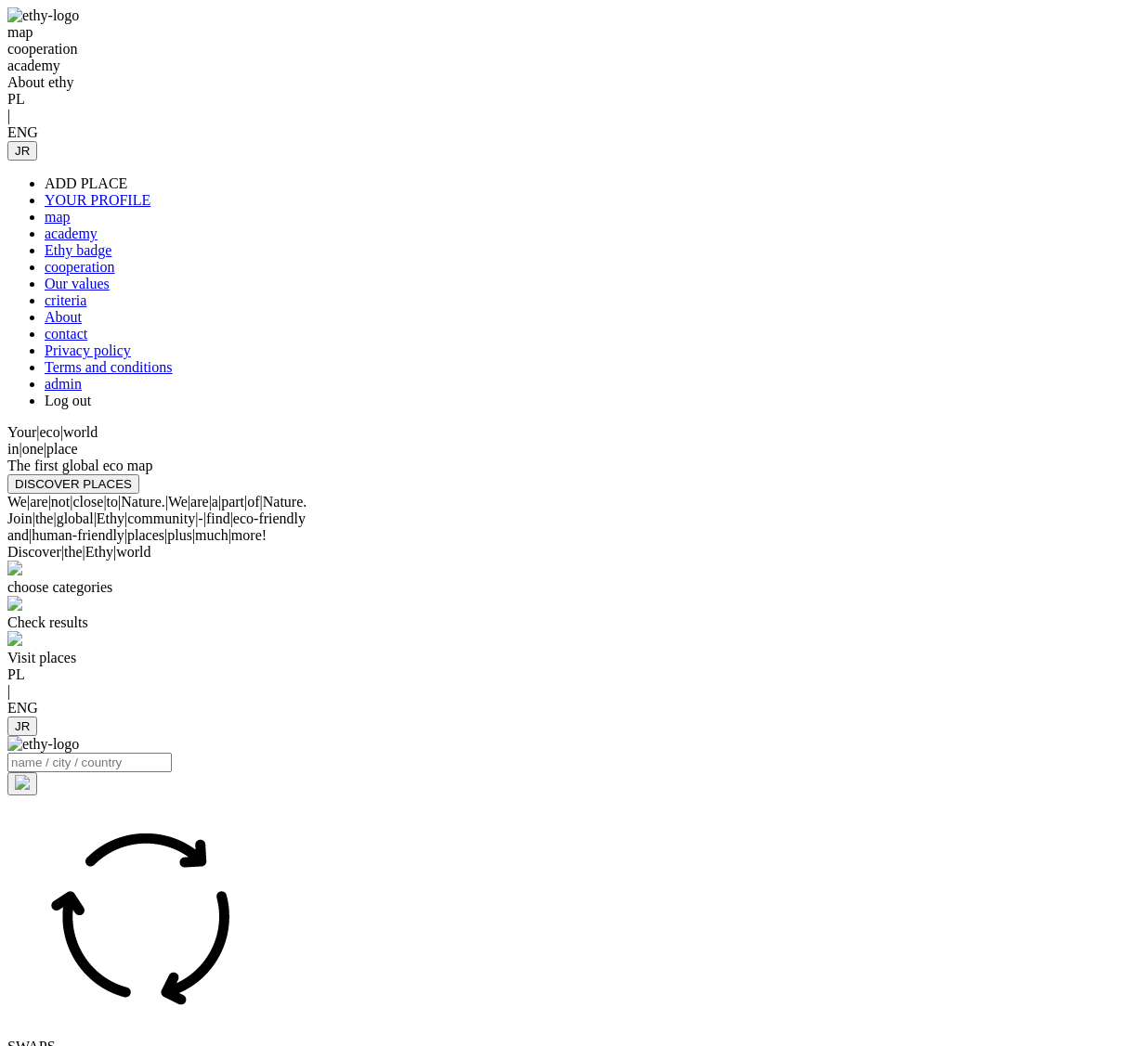
click at [82, 392] on link "admin" at bounding box center [63, 384] width 37 height 16
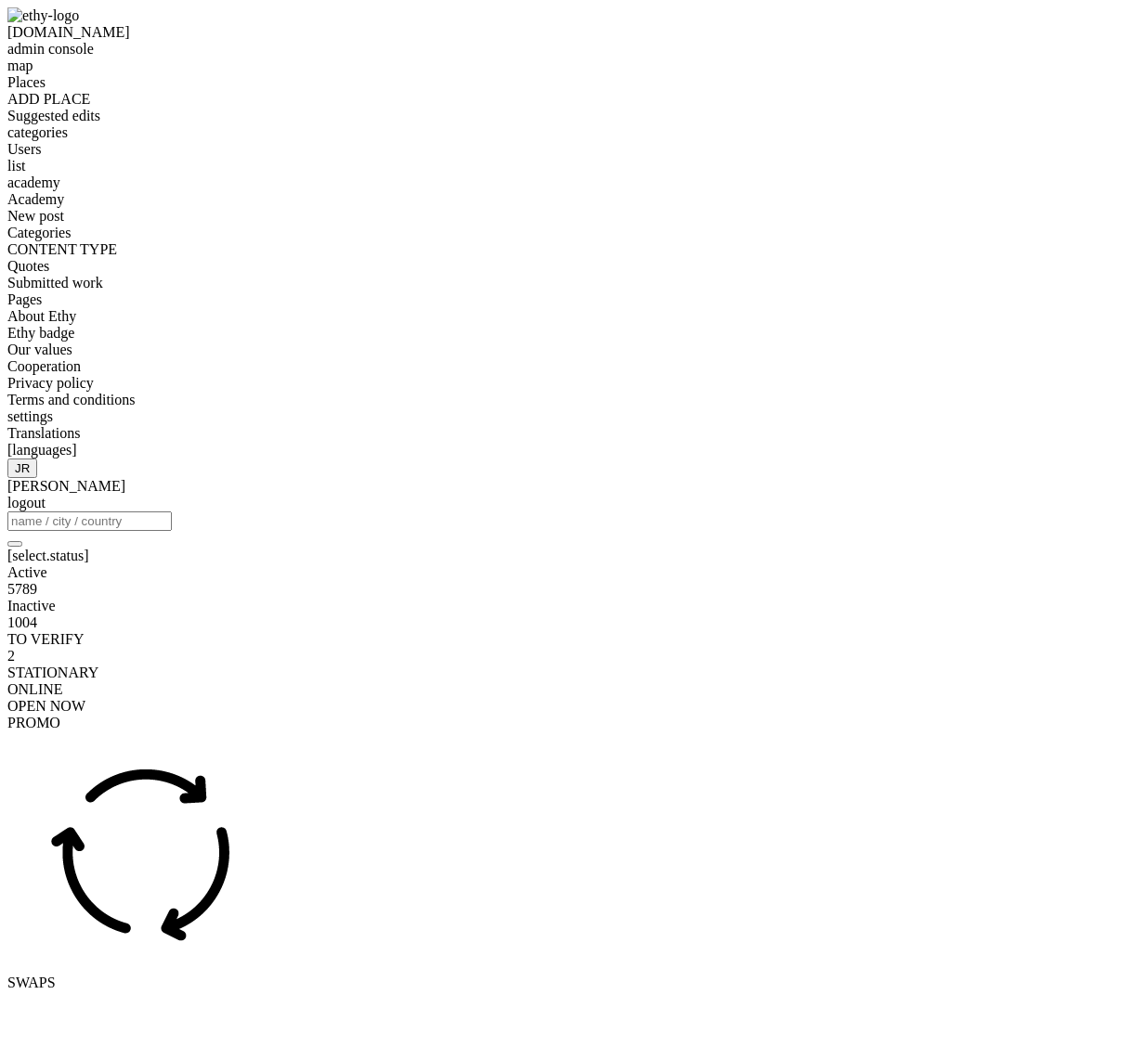
click at [68, 140] on span "categories" at bounding box center [37, 132] width 61 height 16
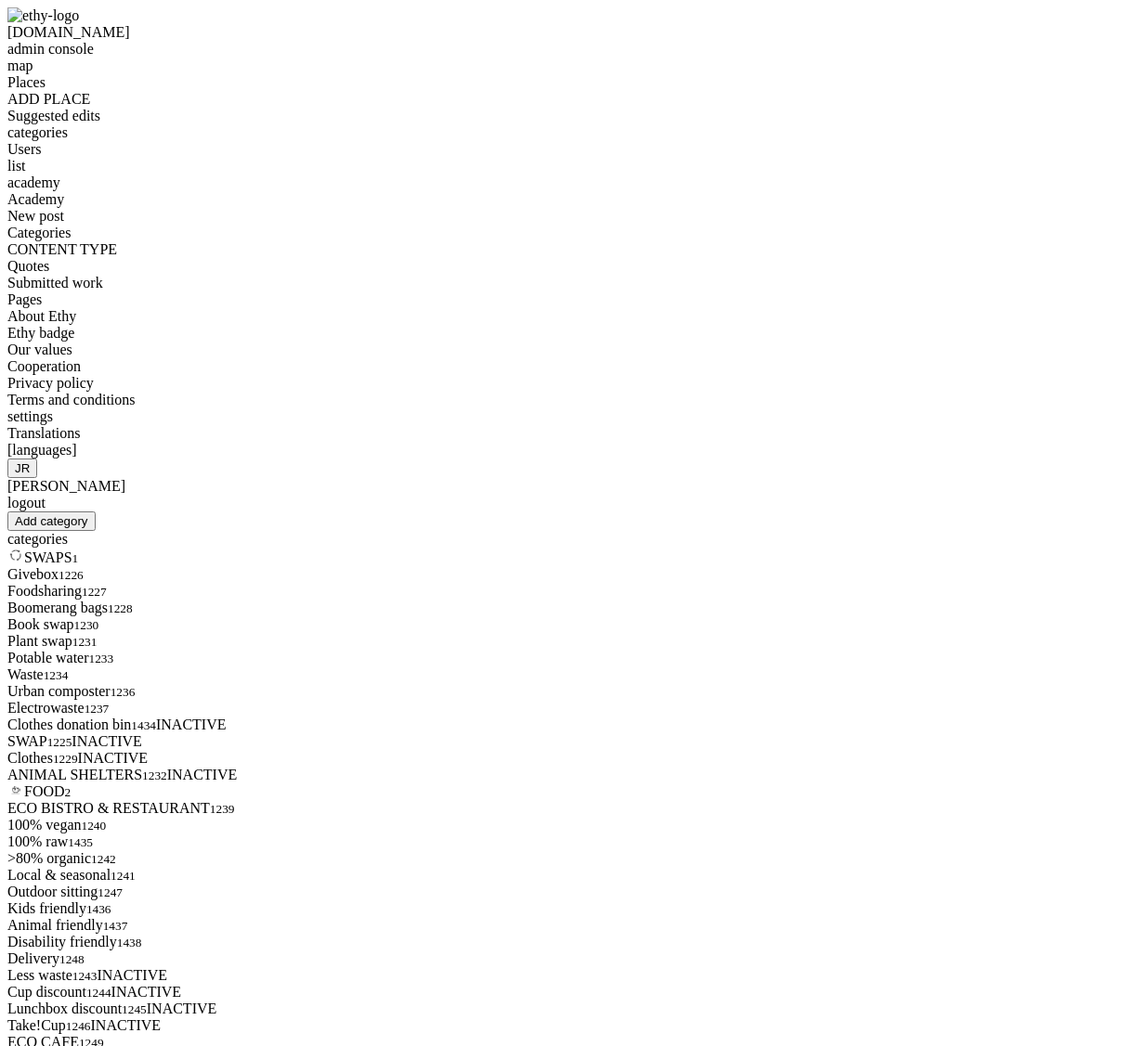
scroll to position [7435, 0]
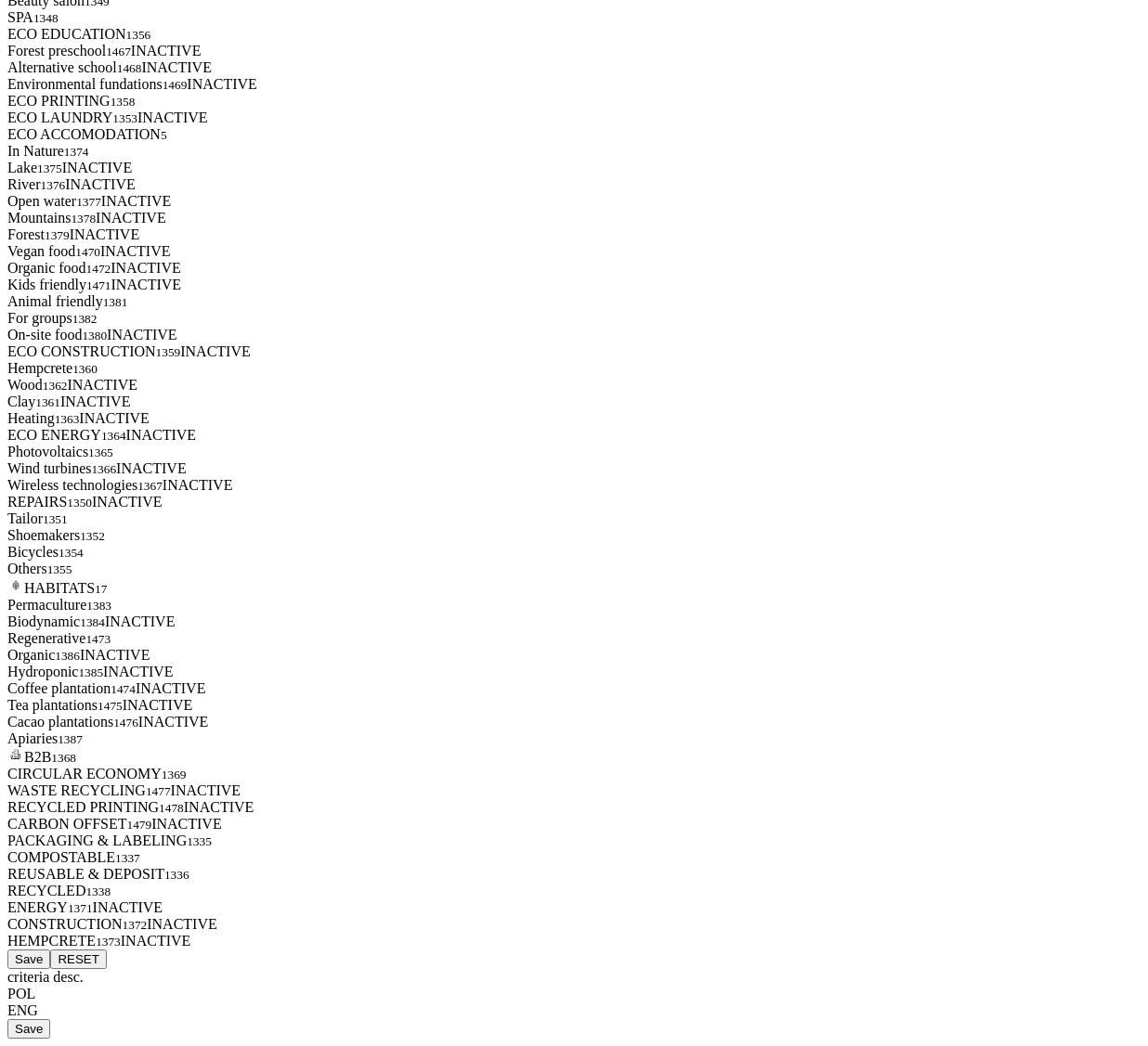
click at [1057, 494] on div "REPAIRS 1350 INACTIVE" at bounding box center [574, 502] width 1133 height 17
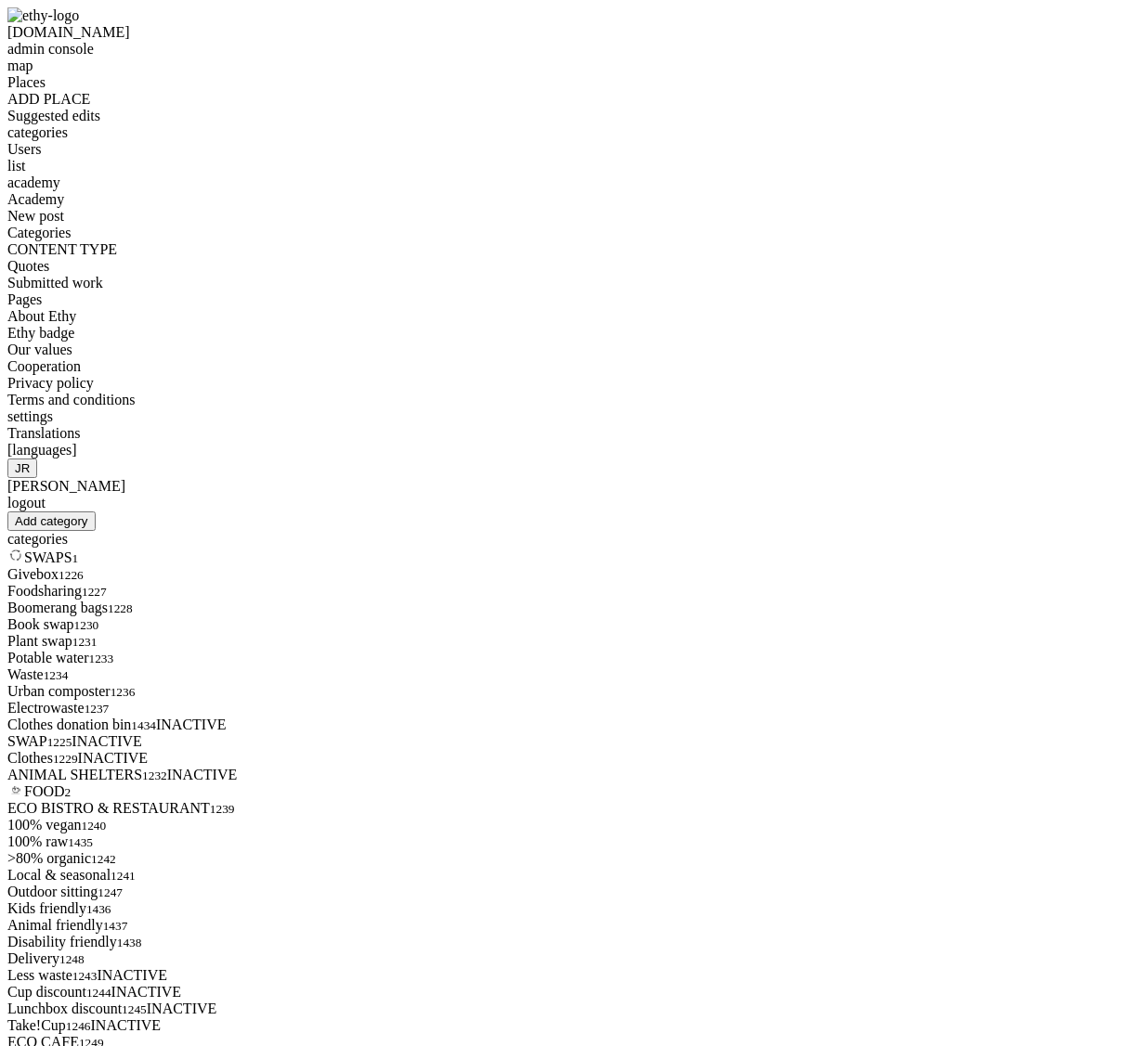
click at [46, 24] on img at bounding box center [43, 16] width 72 height 17
select select
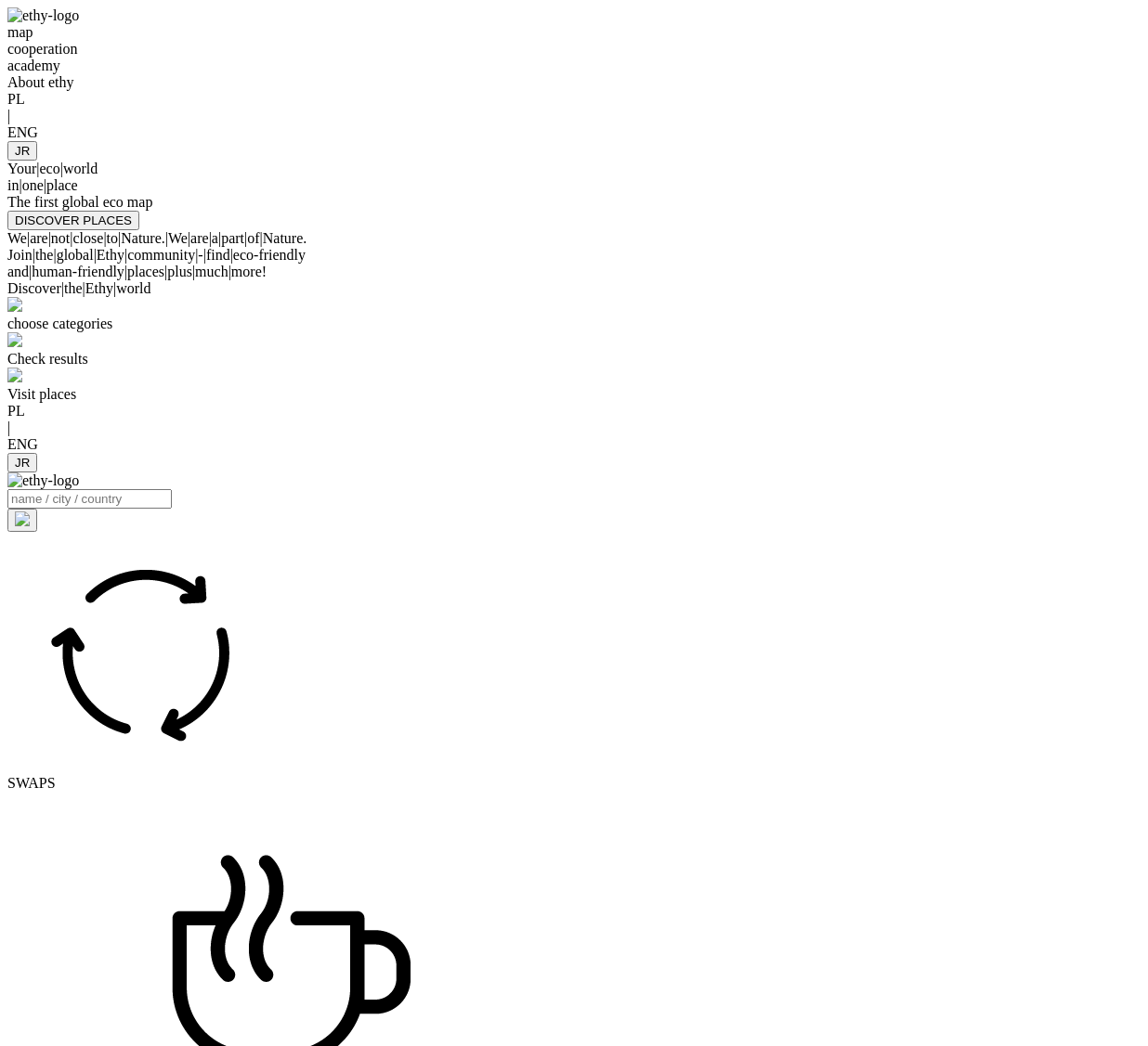
click at [1009, 162] on div "map cooperation academy About ethy PL | ENG JR Your | eco | world in | one | pl…" at bounding box center [574, 118] width 1133 height 223
click at [37, 141] on button "JR" at bounding box center [22, 150] width 30 height 20
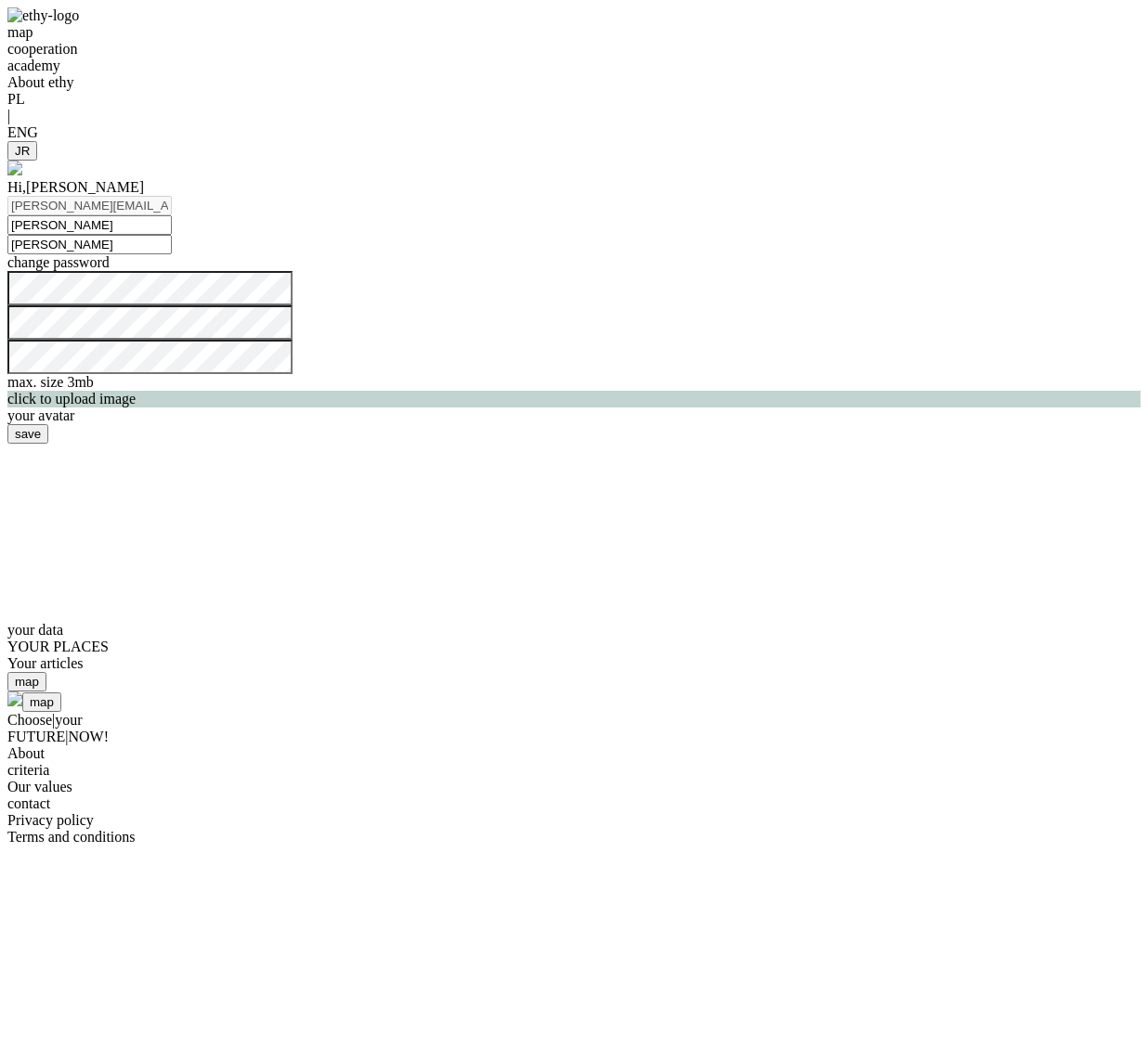
click at [79, 24] on img at bounding box center [43, 16] width 72 height 17
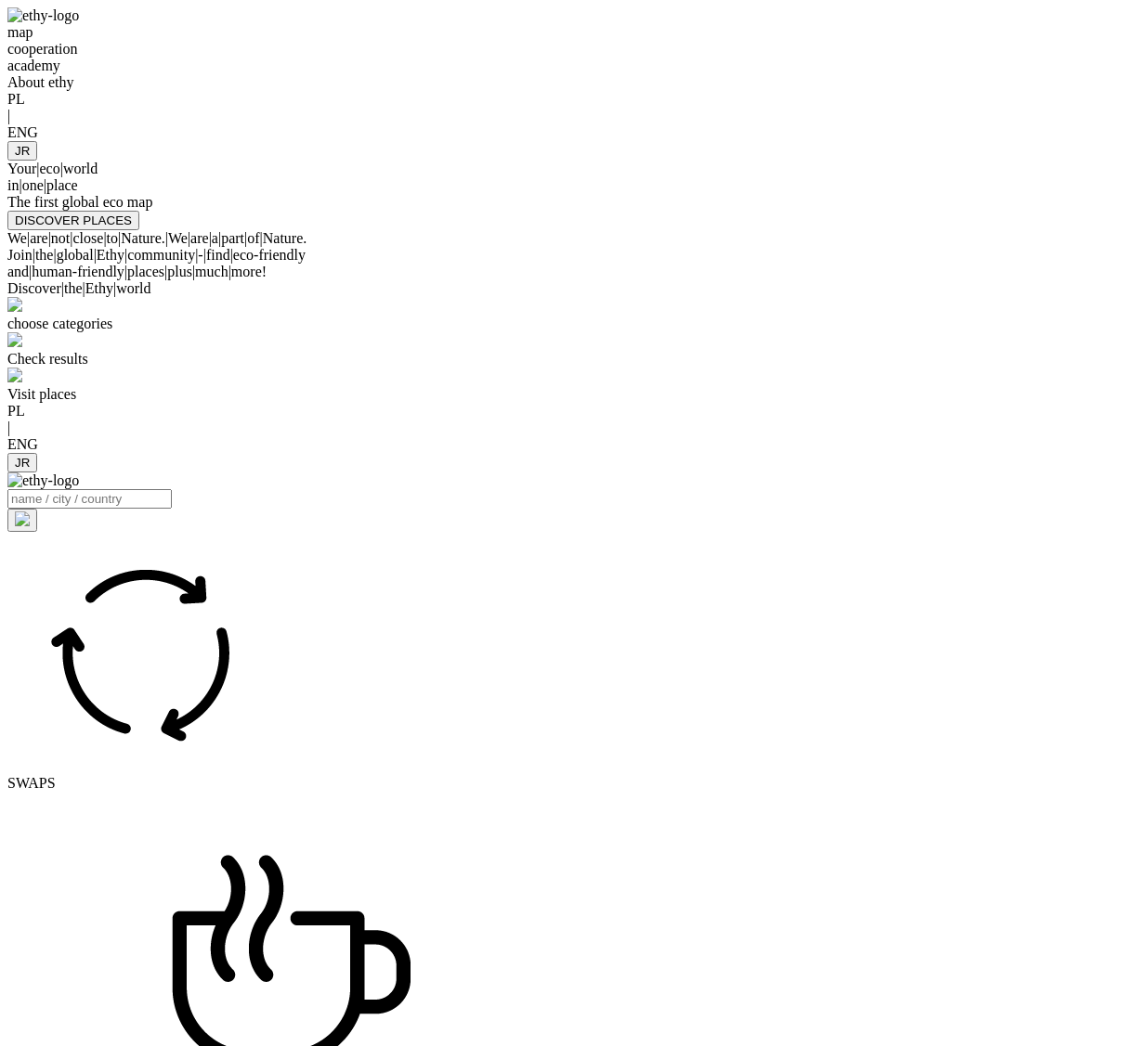
select select
click at [971, 141] on div at bounding box center [574, 141] width 1133 height 0
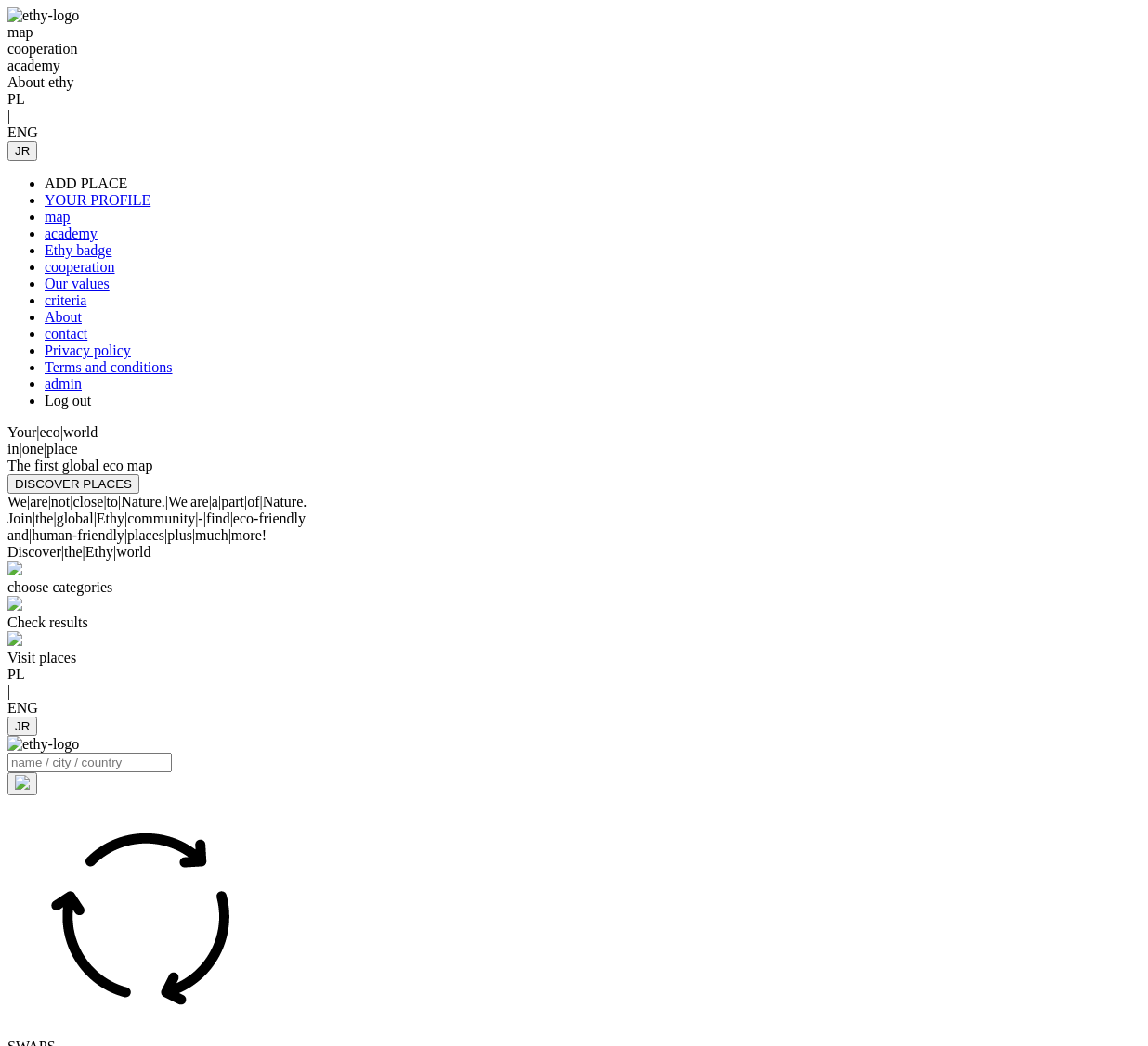
click at [82, 392] on link "admin" at bounding box center [63, 384] width 37 height 16
